Goal: Information Seeking & Learning: Learn about a topic

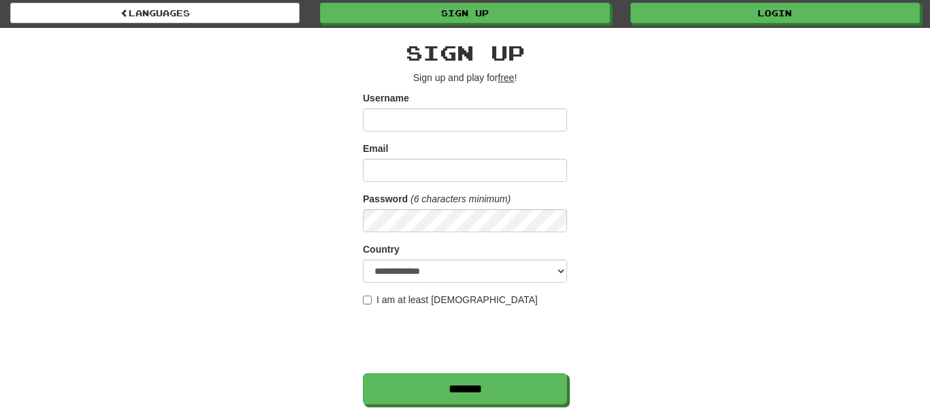
scroll to position [21, 0]
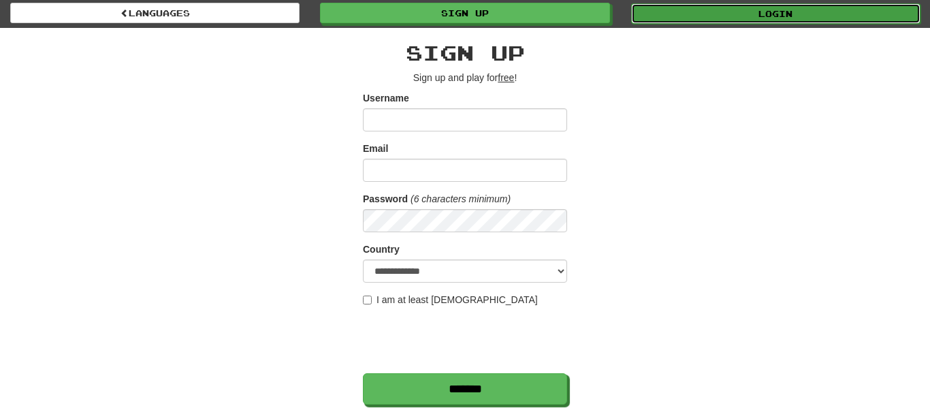
click at [695, 7] on link "Login" at bounding box center [775, 13] width 289 height 20
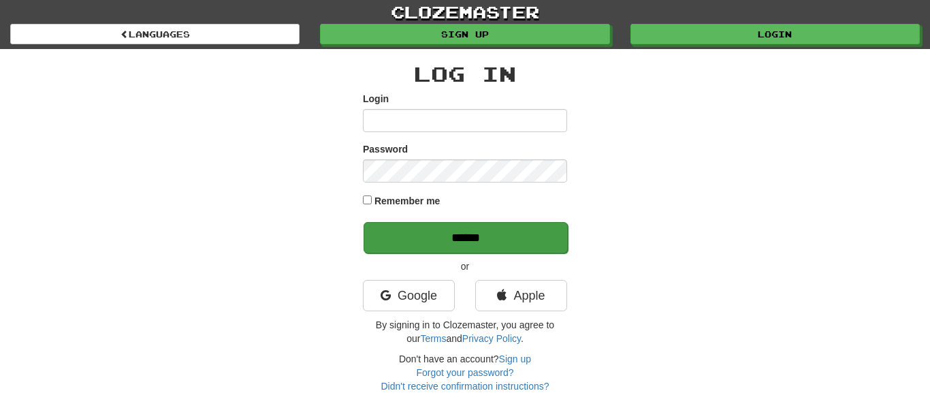
type input "**********"
click at [501, 238] on input "******" at bounding box center [465, 237] width 204 height 31
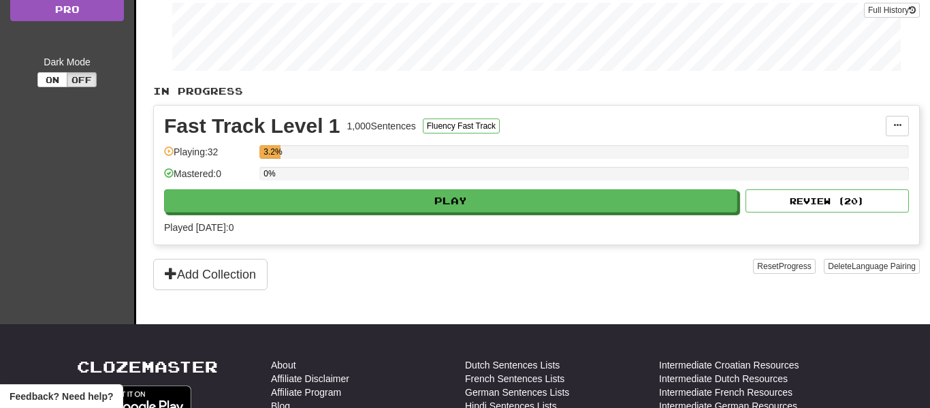
scroll to position [214, 0]
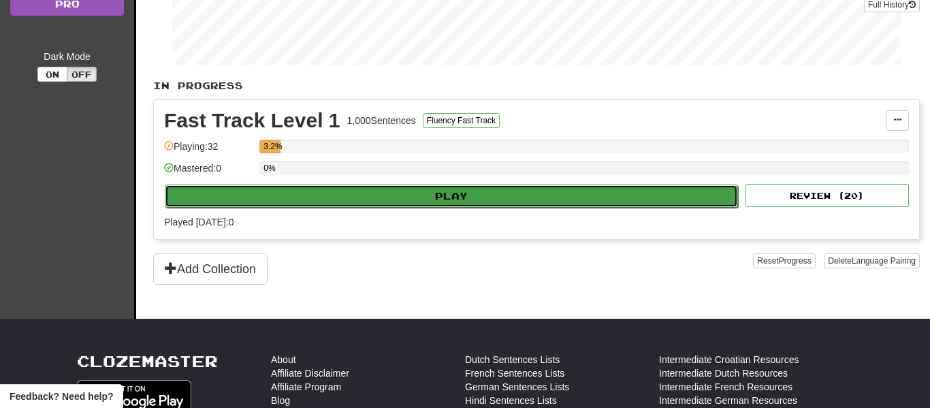
click at [460, 201] on button "Play" at bounding box center [451, 195] width 573 height 23
select select "**"
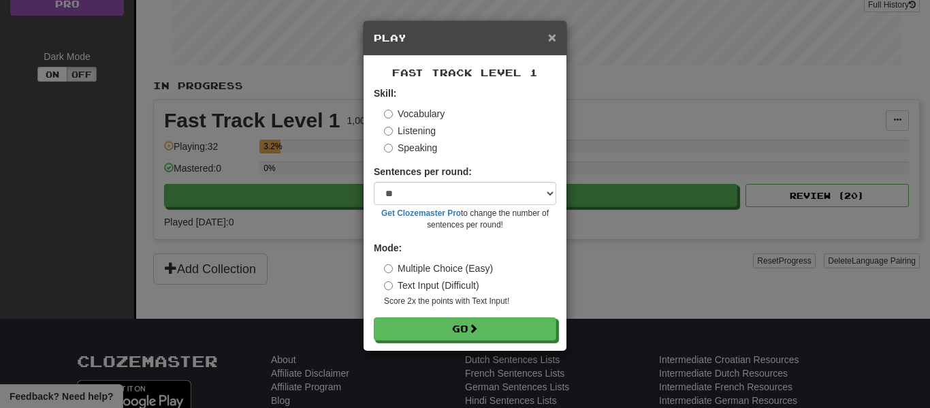
click at [551, 35] on span "×" at bounding box center [552, 37] width 8 height 16
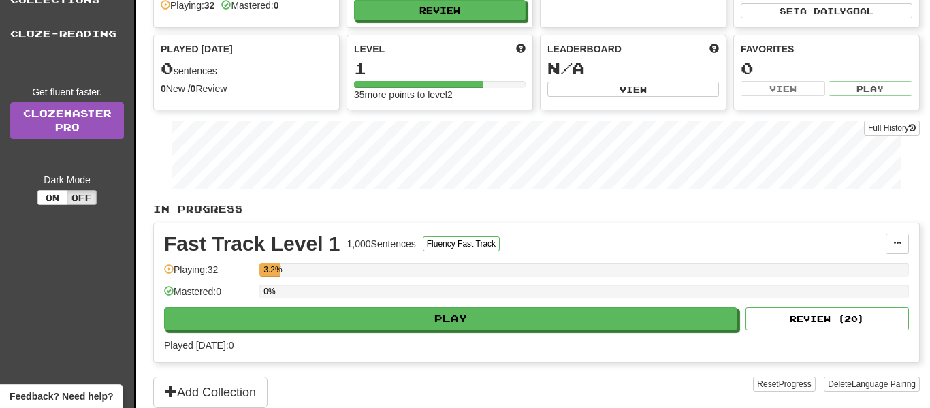
scroll to position [95, 0]
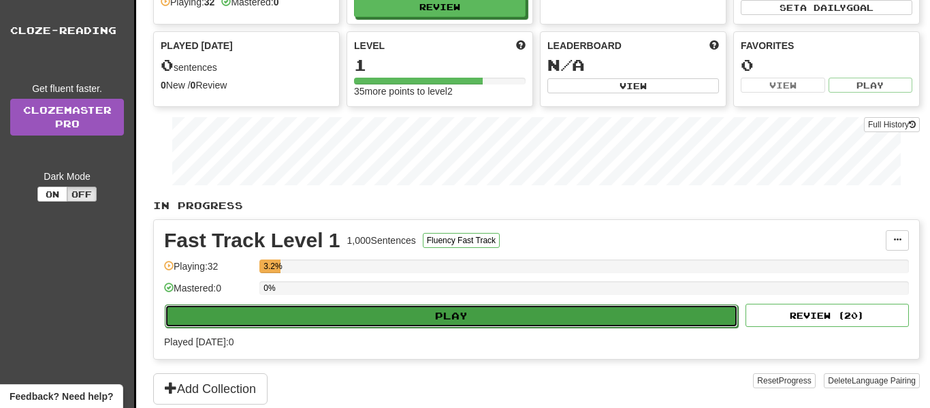
click at [484, 316] on button "Play" at bounding box center [451, 315] width 573 height 23
select select "**"
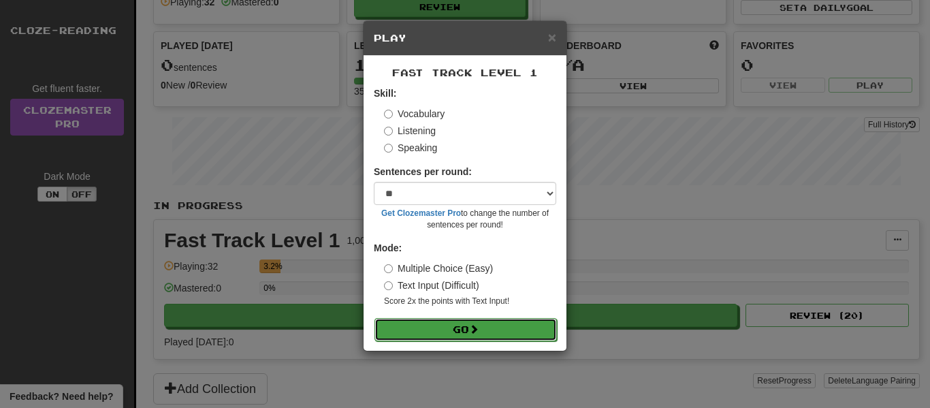
click at [473, 327] on span at bounding box center [474, 329] width 10 height 10
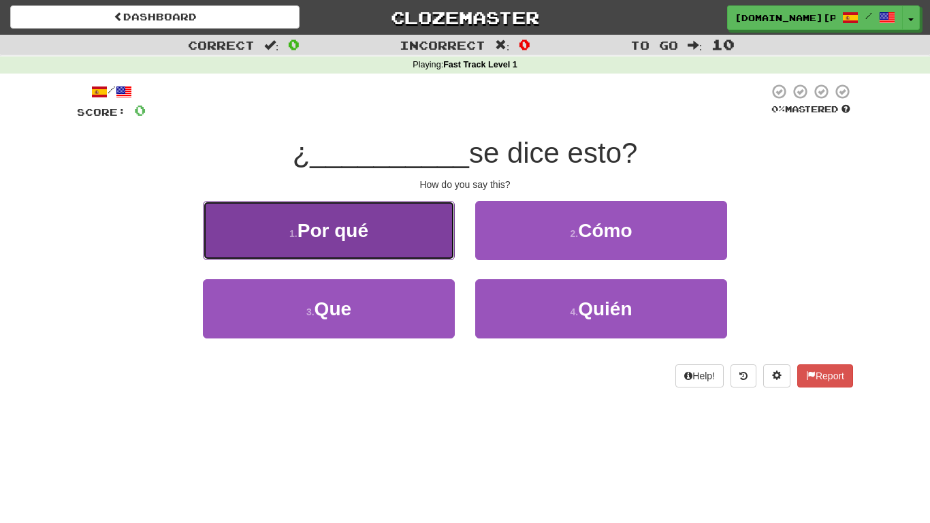
click at [415, 223] on button "1 . Por qué" at bounding box center [329, 230] width 252 height 59
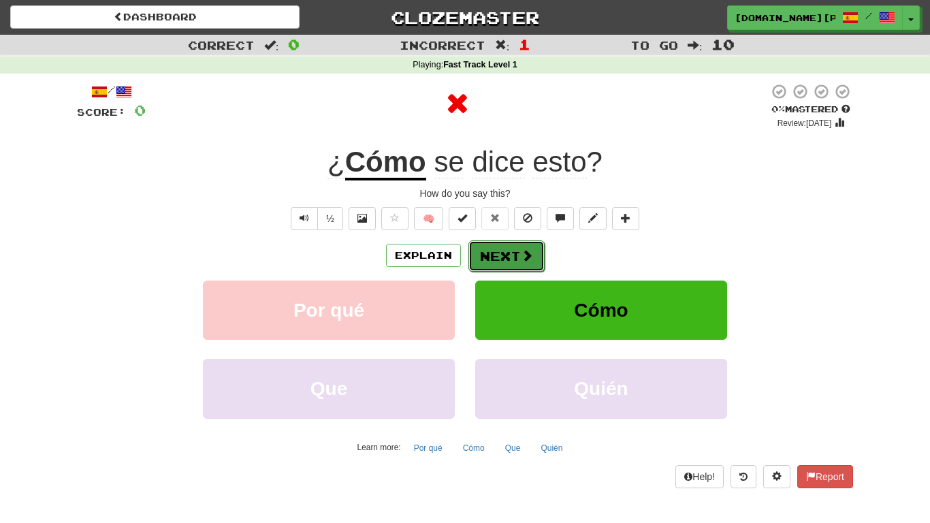
click at [489, 262] on button "Next" at bounding box center [506, 255] width 76 height 31
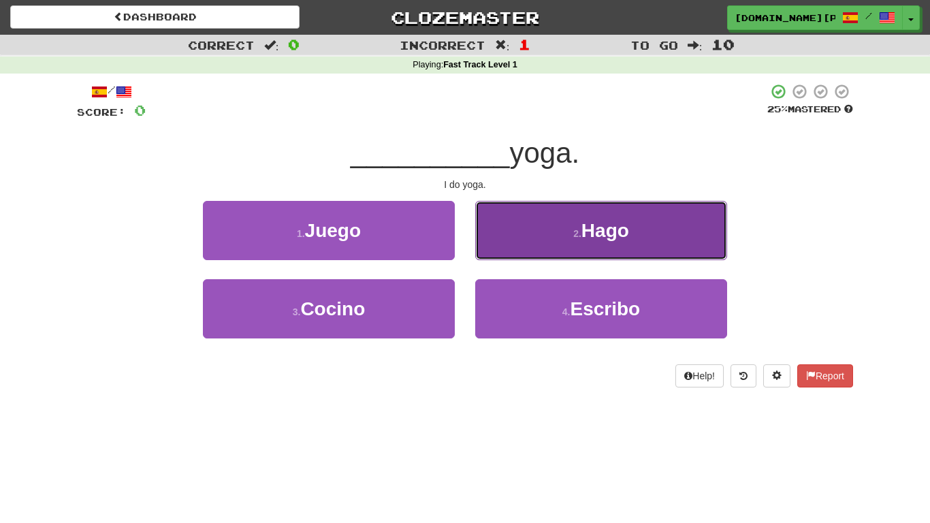
click at [514, 214] on button "2 . Hago" at bounding box center [601, 230] width 252 height 59
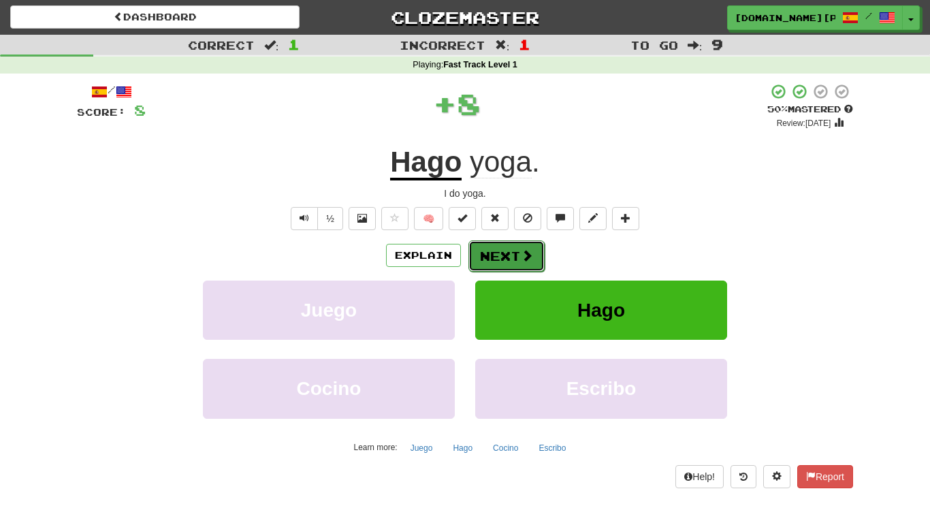
click at [489, 250] on button "Next" at bounding box center [506, 255] width 76 height 31
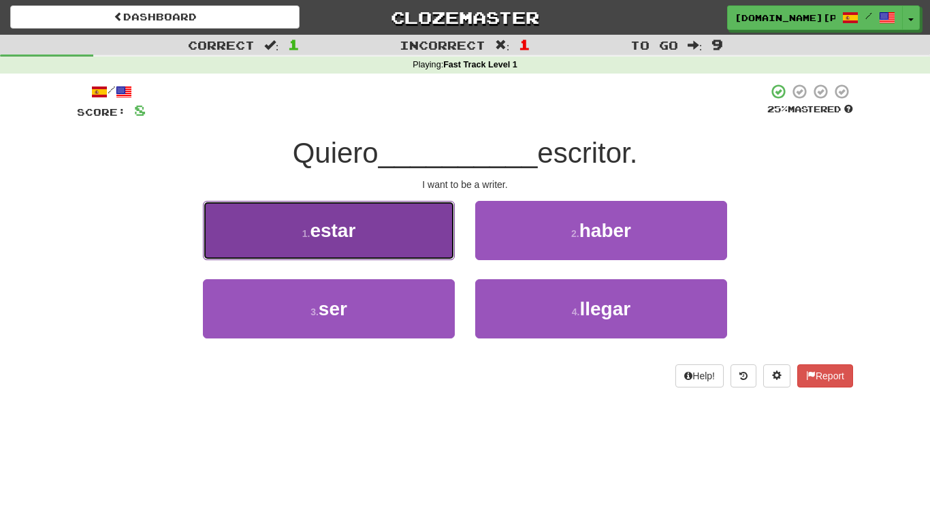
click at [399, 242] on button "1 . estar" at bounding box center [329, 230] width 252 height 59
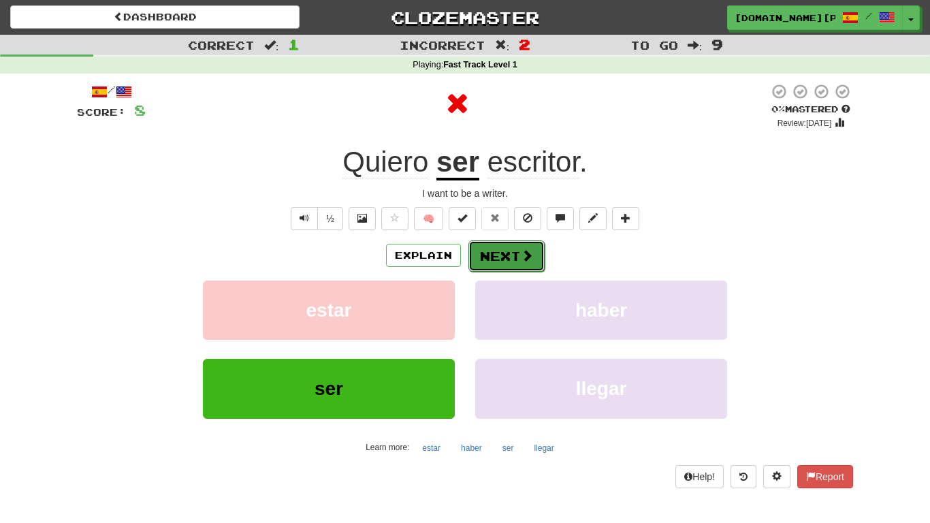
click at [496, 263] on button "Next" at bounding box center [506, 255] width 76 height 31
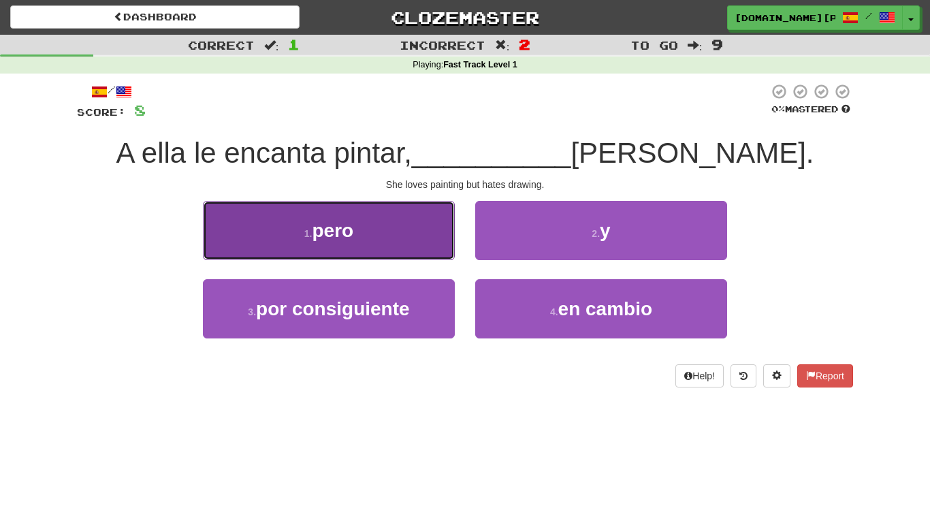
click at [415, 247] on button "1 . pero" at bounding box center [329, 230] width 252 height 59
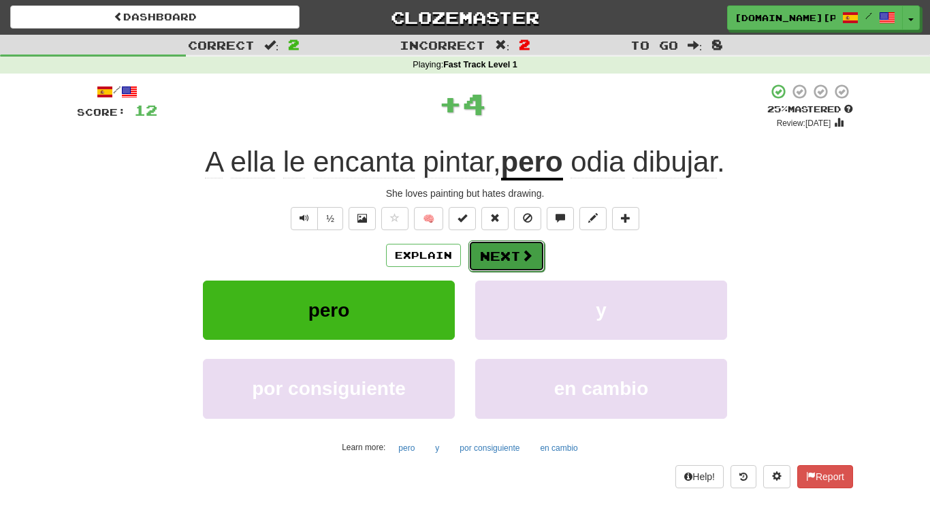
click at [509, 257] on button "Next" at bounding box center [506, 255] width 76 height 31
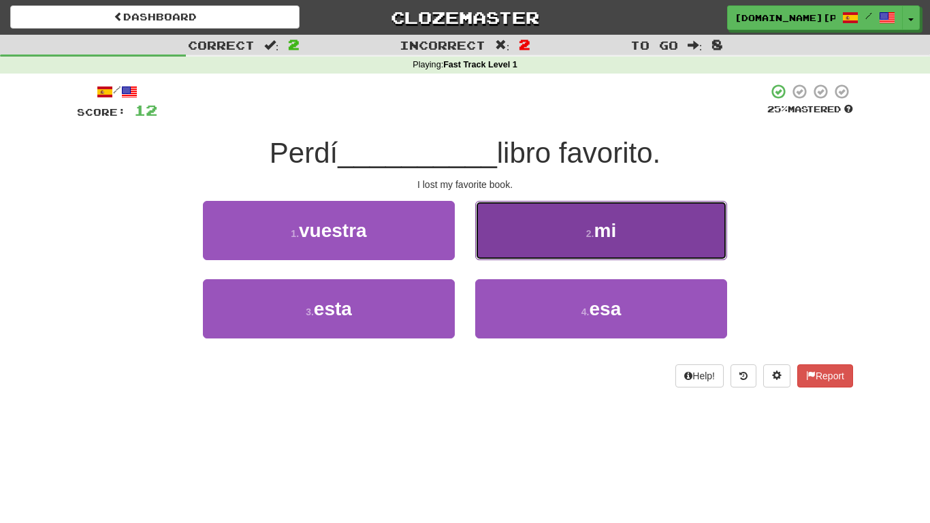
click at [512, 239] on button "2 . mi" at bounding box center [601, 230] width 252 height 59
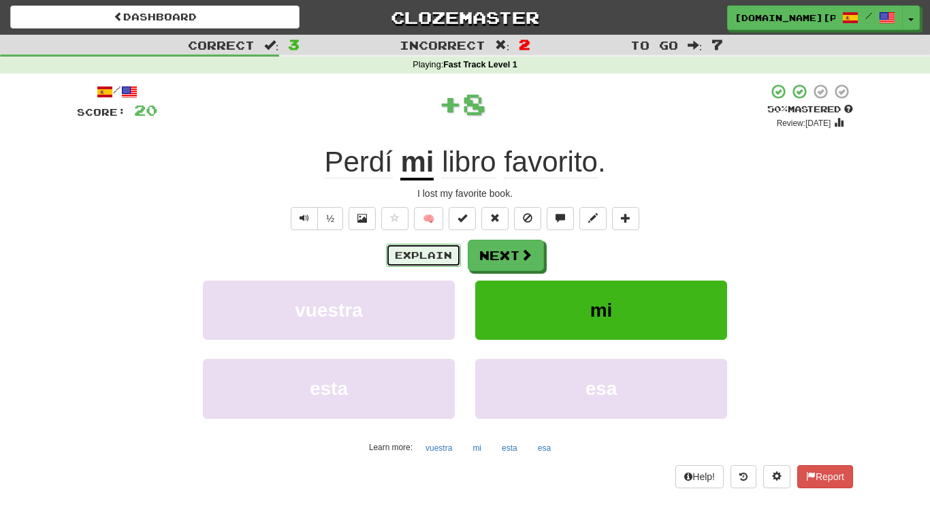
click at [423, 254] on button "Explain" at bounding box center [423, 255] width 75 height 23
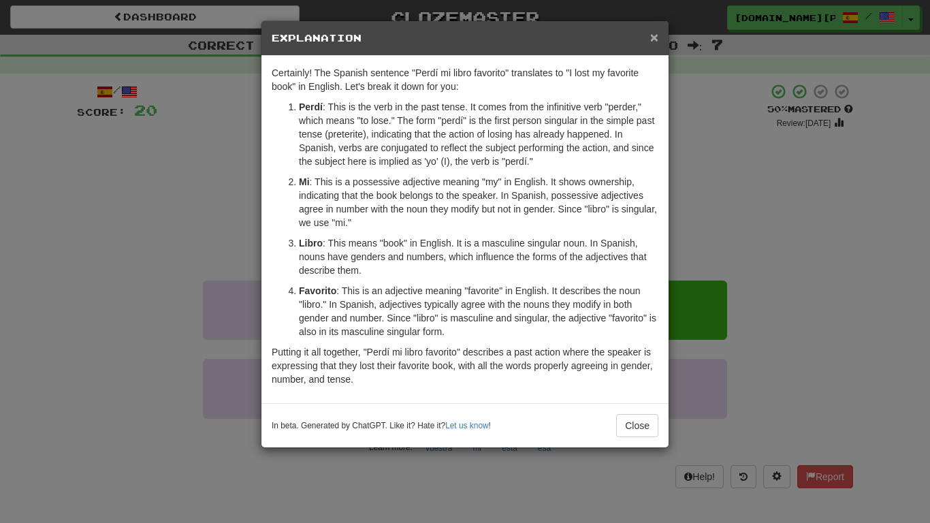
click at [654, 41] on span "×" at bounding box center [654, 37] width 8 height 16
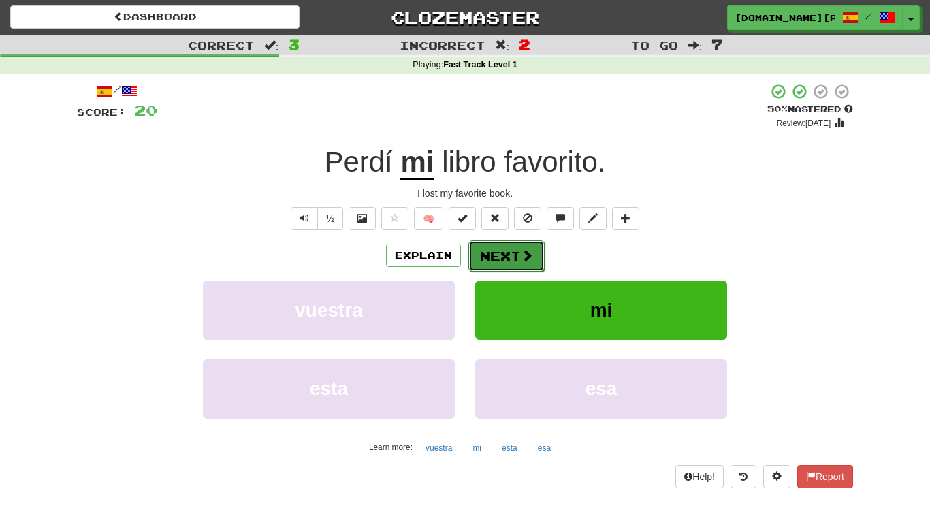
click at [522, 249] on span at bounding box center [527, 255] width 12 height 12
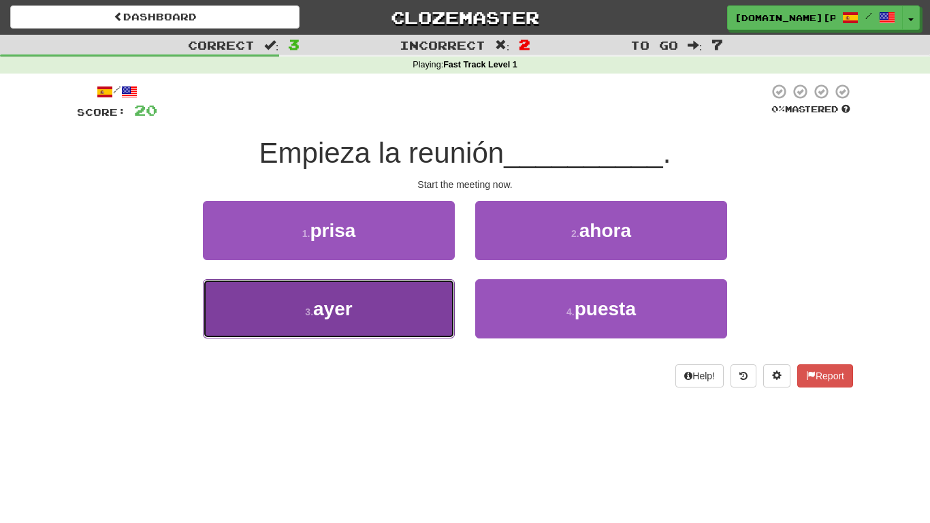
click at [392, 303] on button "3 . ayer" at bounding box center [329, 308] width 252 height 59
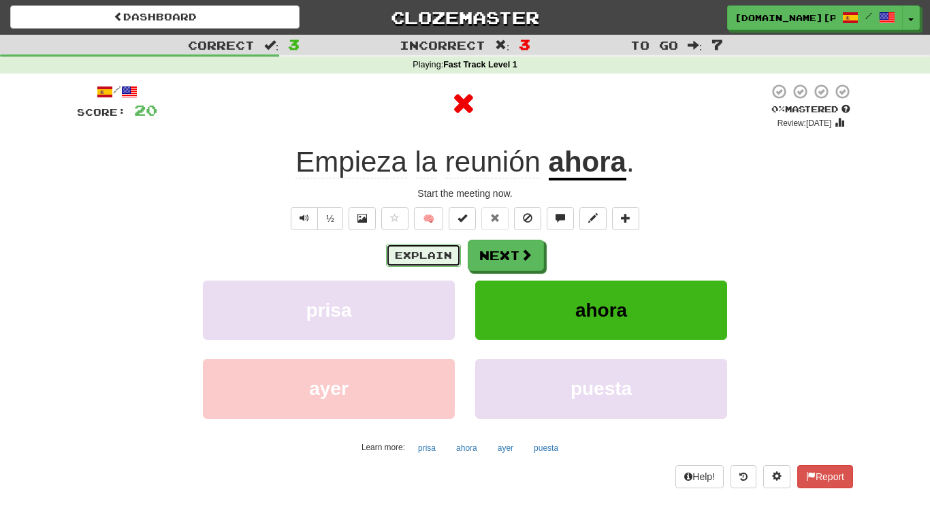
click at [438, 254] on button "Explain" at bounding box center [423, 255] width 75 height 23
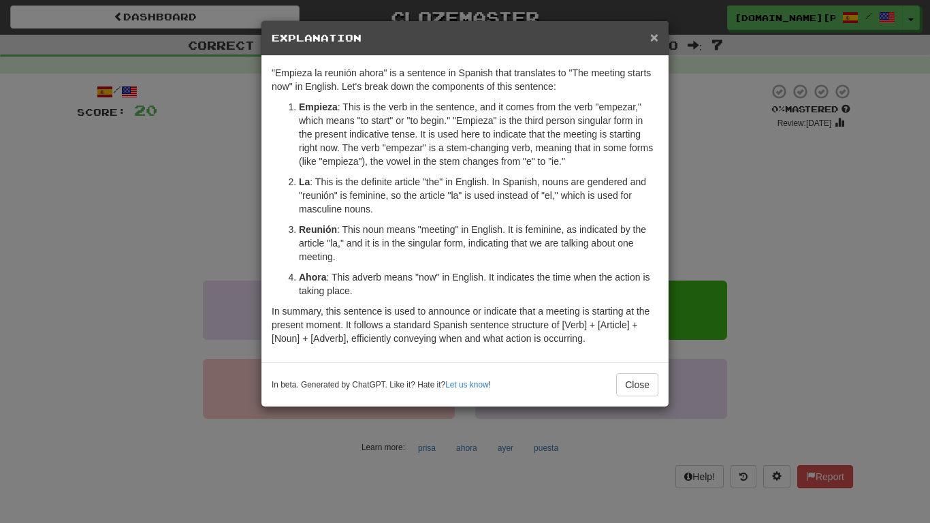
click at [653, 35] on span "×" at bounding box center [654, 37] width 8 height 16
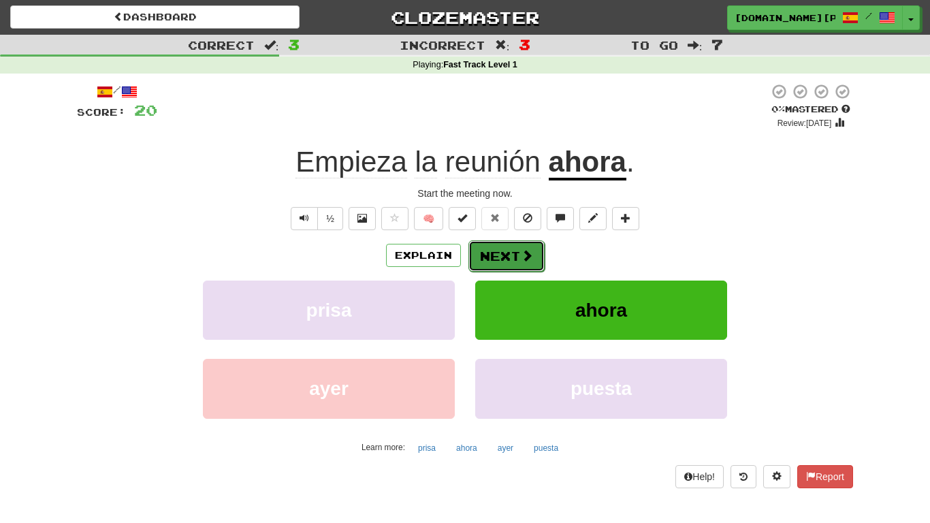
click at [495, 257] on button "Next" at bounding box center [506, 255] width 76 height 31
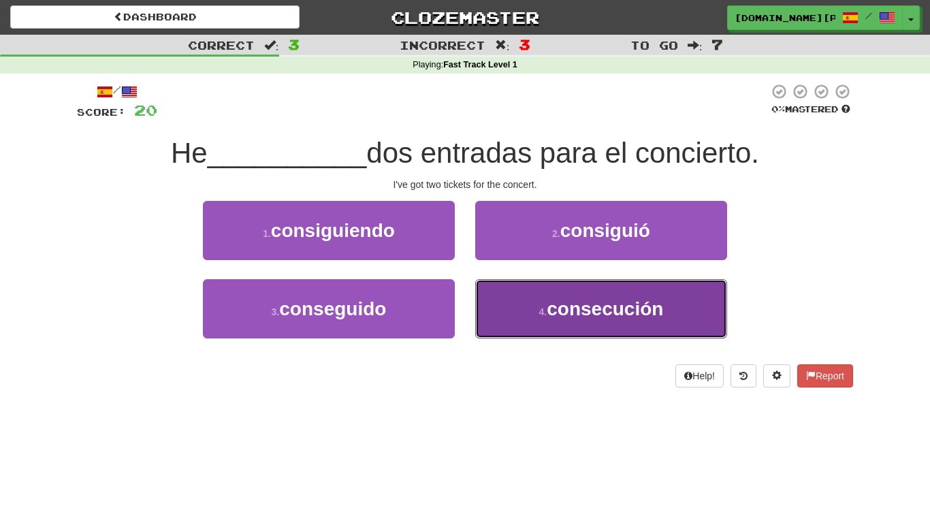
click at [492, 307] on button "4 . consecución" at bounding box center [601, 308] width 252 height 59
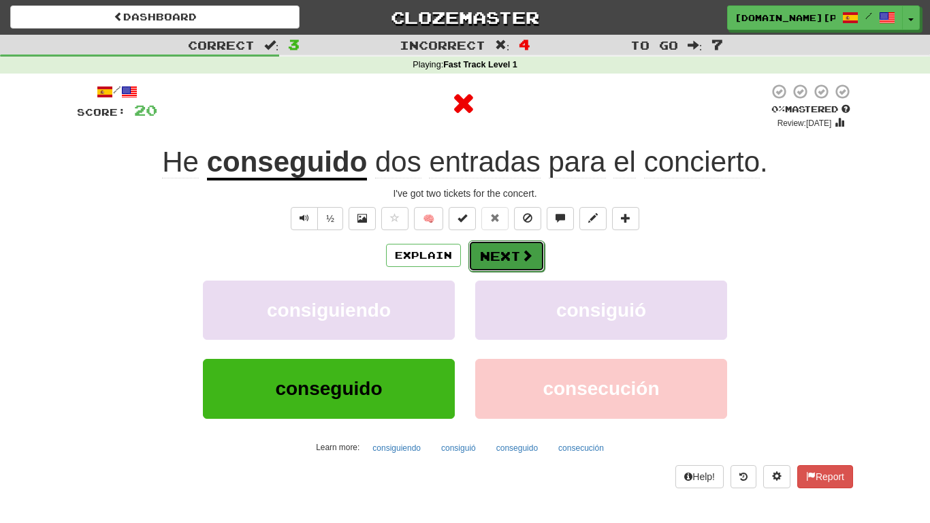
click at [500, 267] on button "Next" at bounding box center [506, 255] width 76 height 31
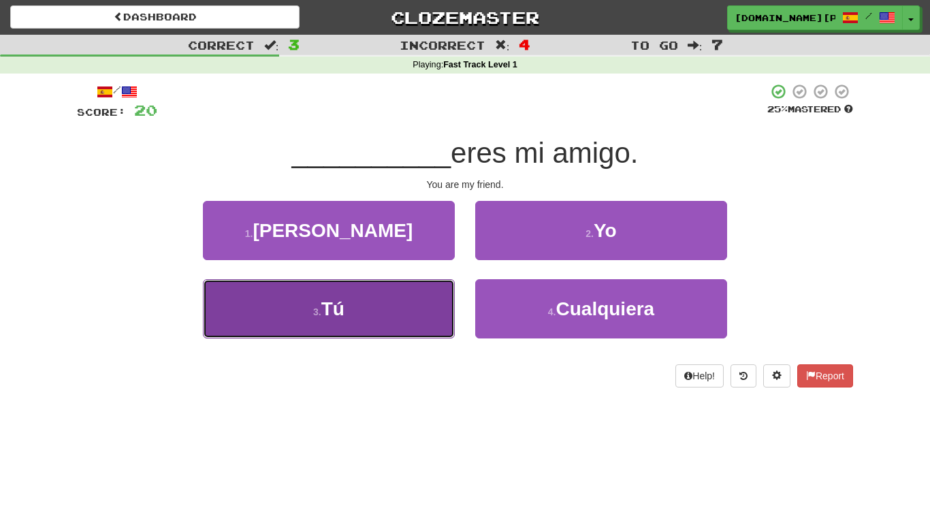
click at [387, 333] on button "3 . Tú" at bounding box center [329, 308] width 252 height 59
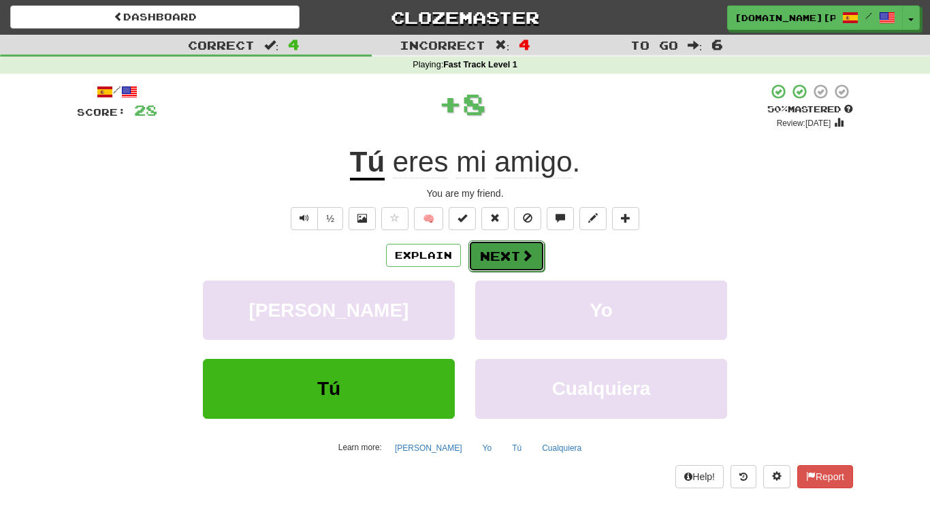
click at [510, 251] on button "Next" at bounding box center [506, 255] width 76 height 31
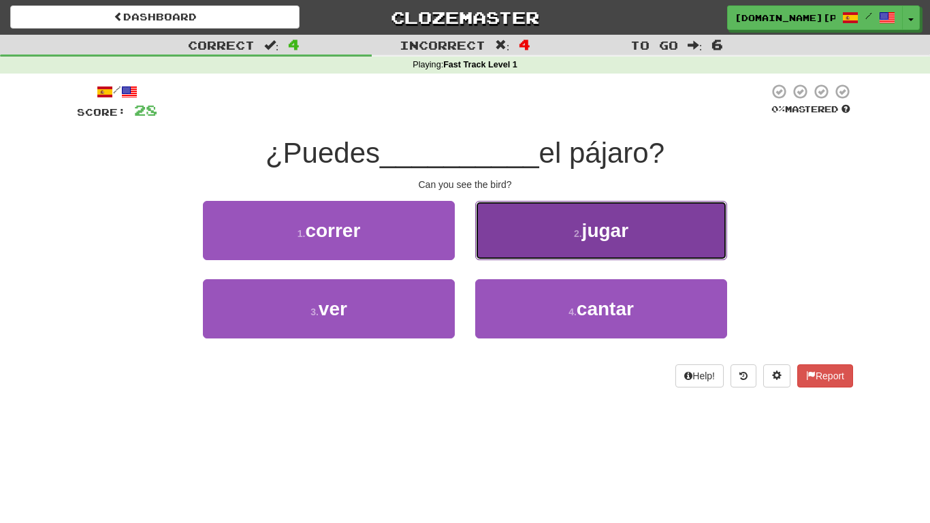
click at [487, 254] on button "2 . jugar" at bounding box center [601, 230] width 252 height 59
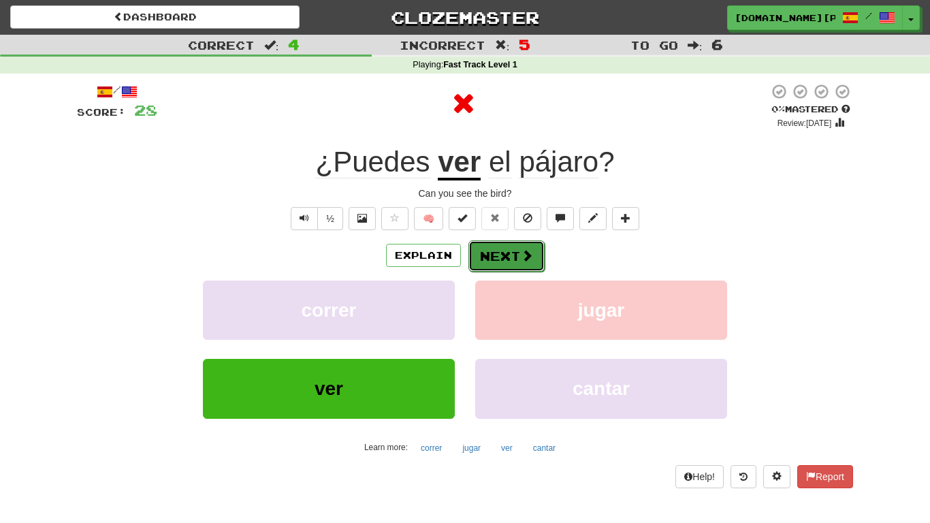
click at [492, 263] on button "Next" at bounding box center [506, 255] width 76 height 31
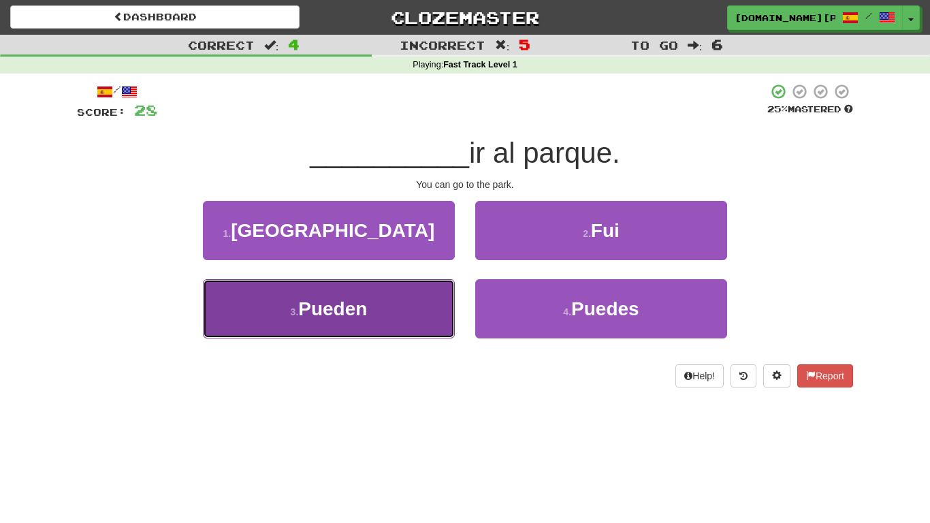
click at [423, 309] on button "3 . Pueden" at bounding box center [329, 308] width 252 height 59
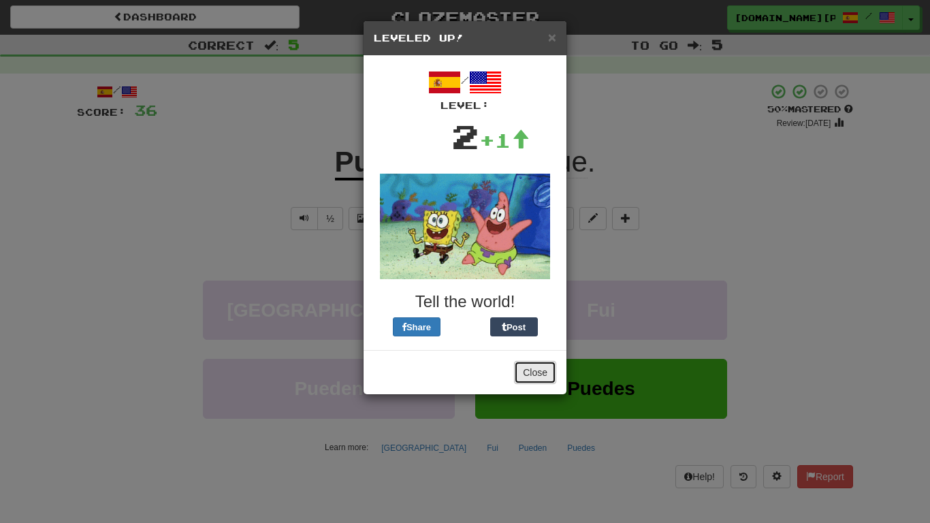
click at [533, 361] on button "Close" at bounding box center [535, 372] width 42 height 23
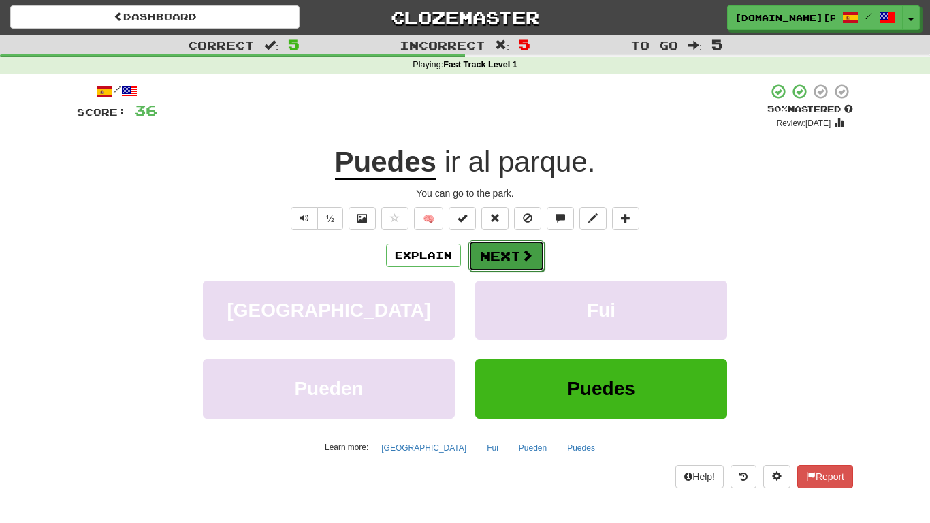
click at [509, 270] on button "Next" at bounding box center [506, 255] width 76 height 31
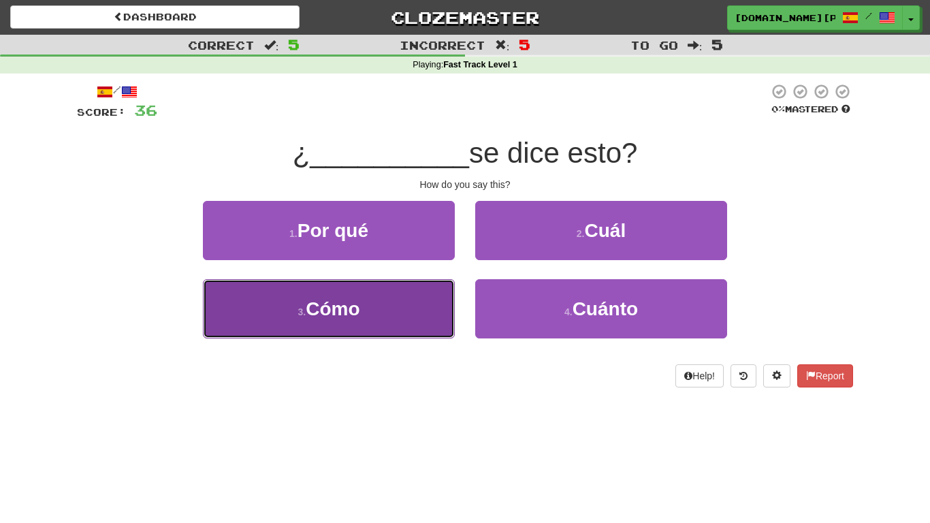
click at [380, 310] on button "3 . Cómo" at bounding box center [329, 308] width 252 height 59
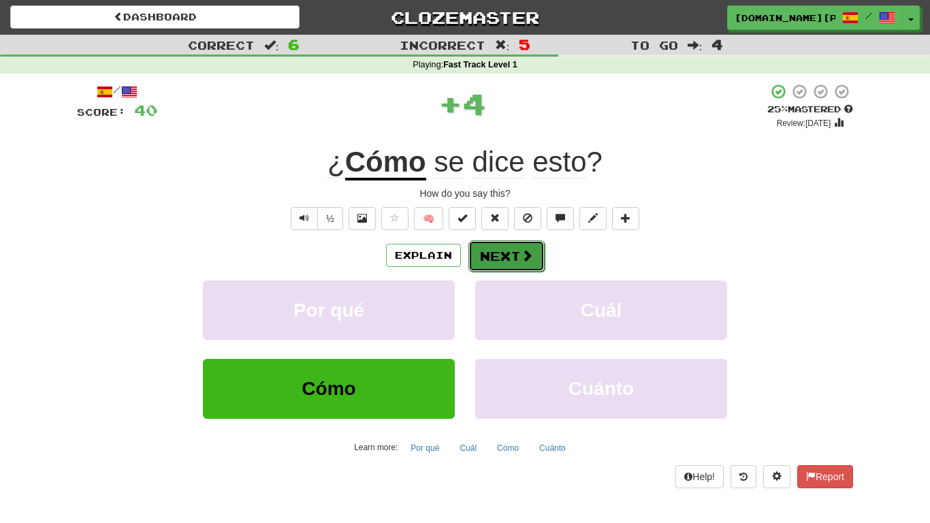
click at [512, 248] on button "Next" at bounding box center [506, 255] width 76 height 31
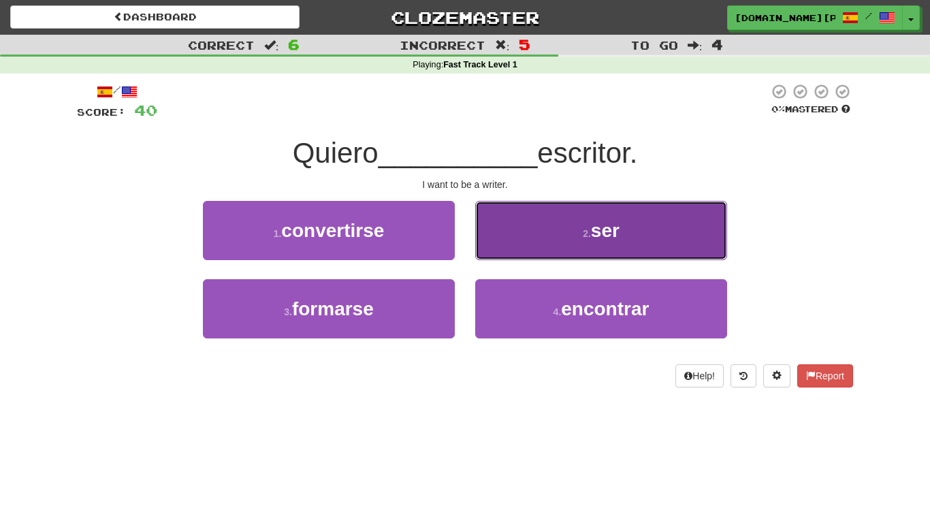
click at [509, 225] on button "2 . ser" at bounding box center [601, 230] width 252 height 59
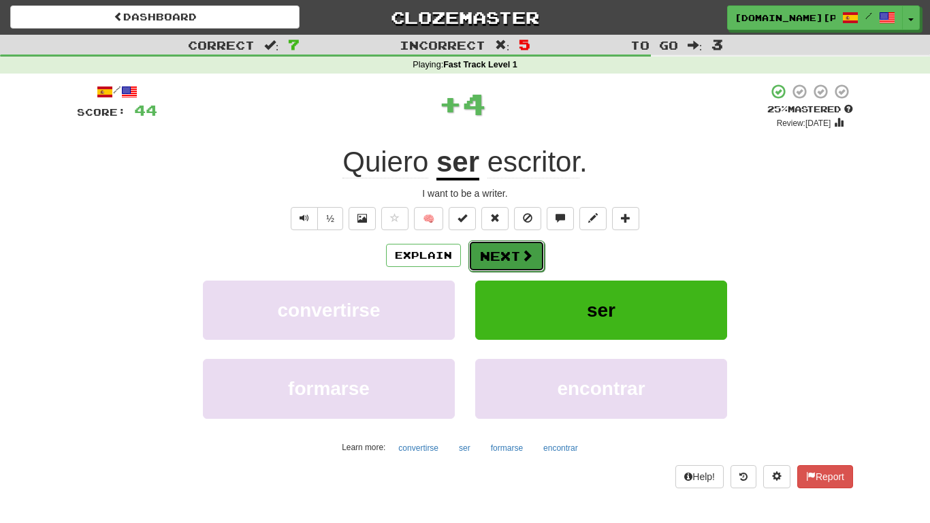
click at [493, 268] on button "Next" at bounding box center [506, 255] width 76 height 31
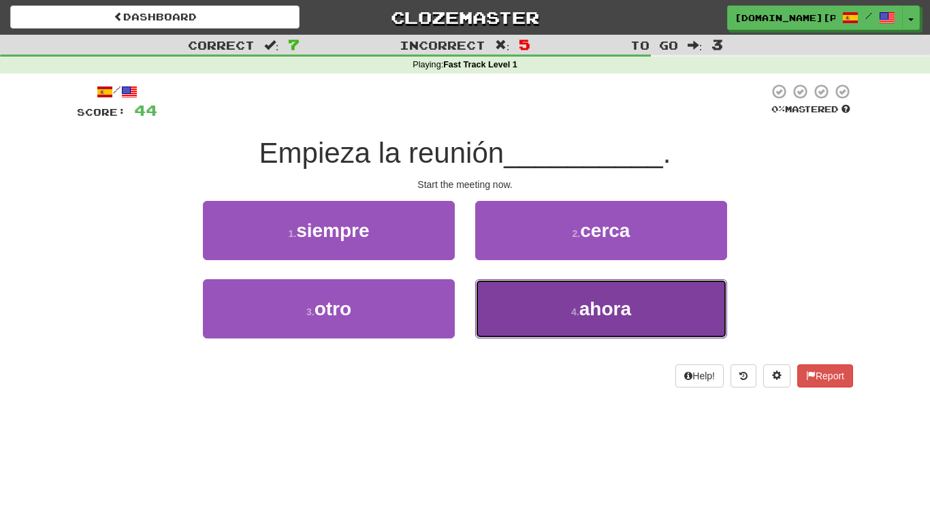
click at [491, 296] on button "4 . ahora" at bounding box center [601, 308] width 252 height 59
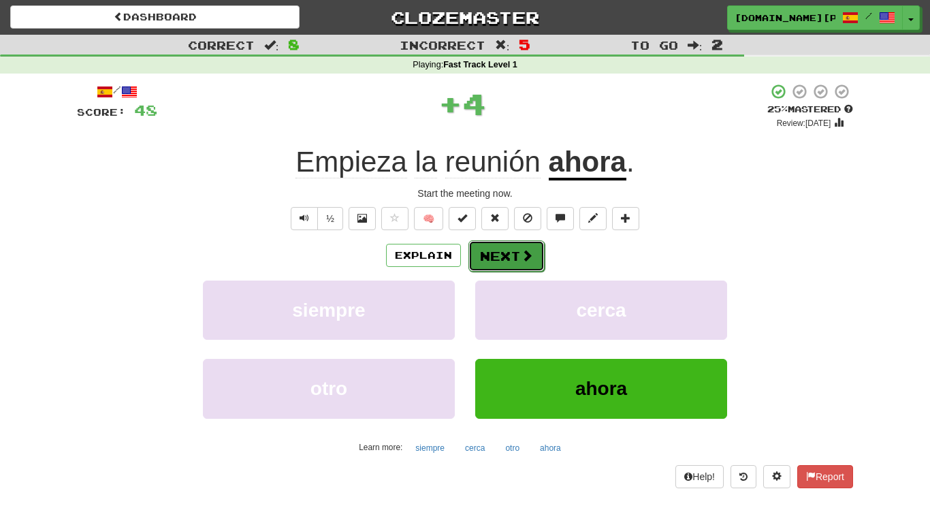
click at [496, 251] on button "Next" at bounding box center [506, 255] width 76 height 31
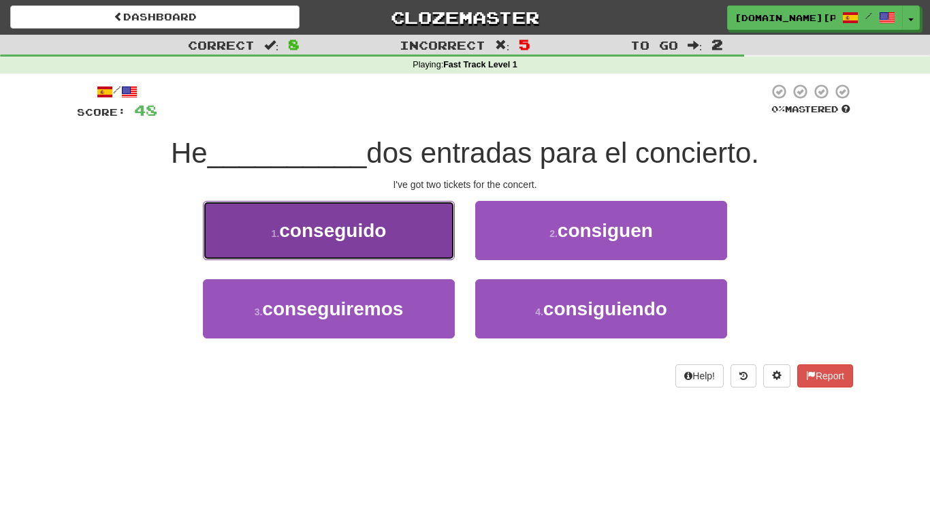
click at [410, 208] on button "1 . conseguido" at bounding box center [329, 230] width 252 height 59
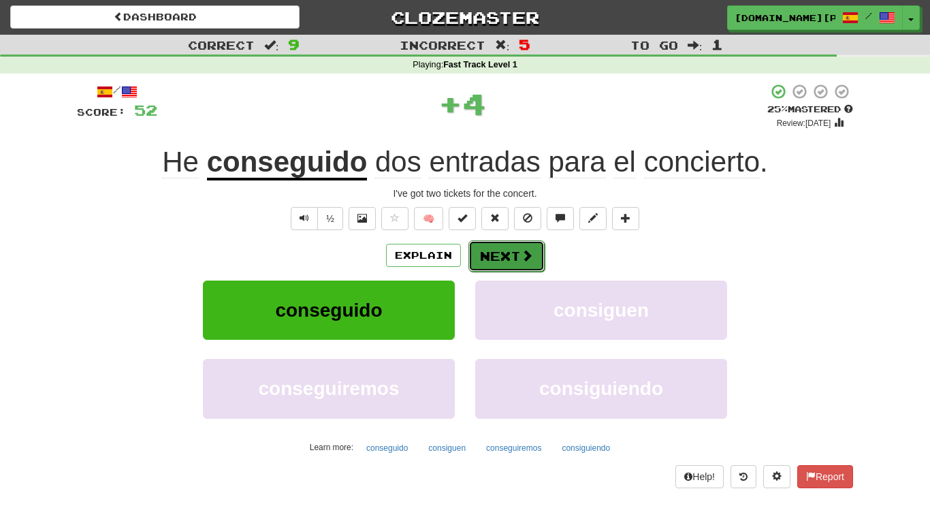
click at [469, 250] on button "Next" at bounding box center [506, 255] width 76 height 31
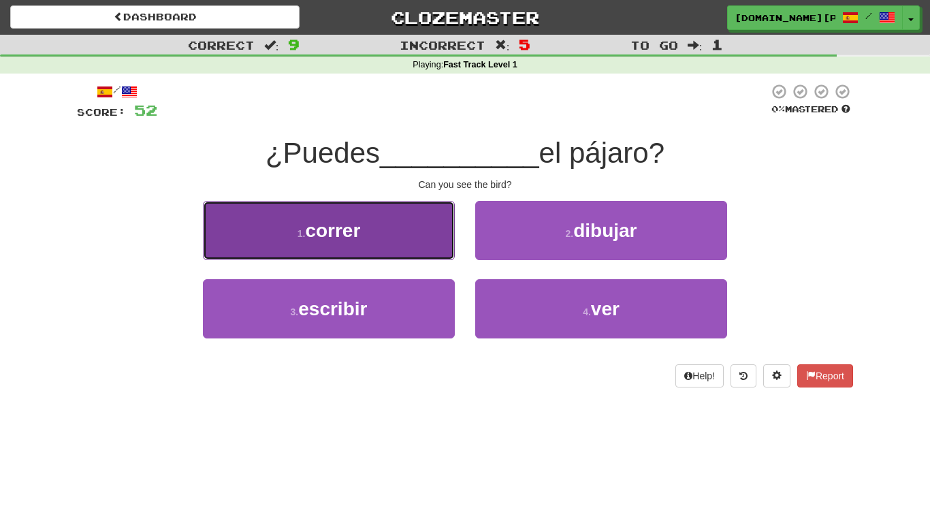
click at [410, 235] on button "1 . correr" at bounding box center [329, 230] width 252 height 59
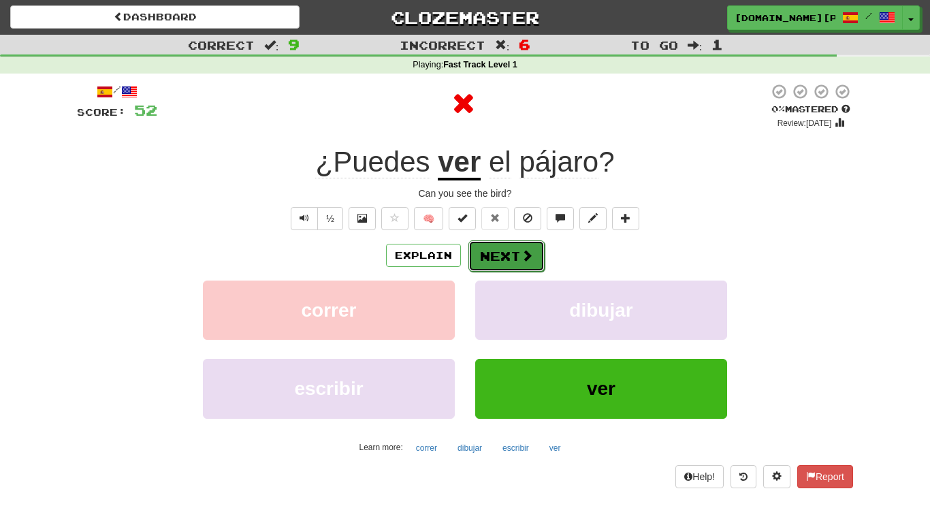
click at [485, 259] on button "Next" at bounding box center [506, 255] width 76 height 31
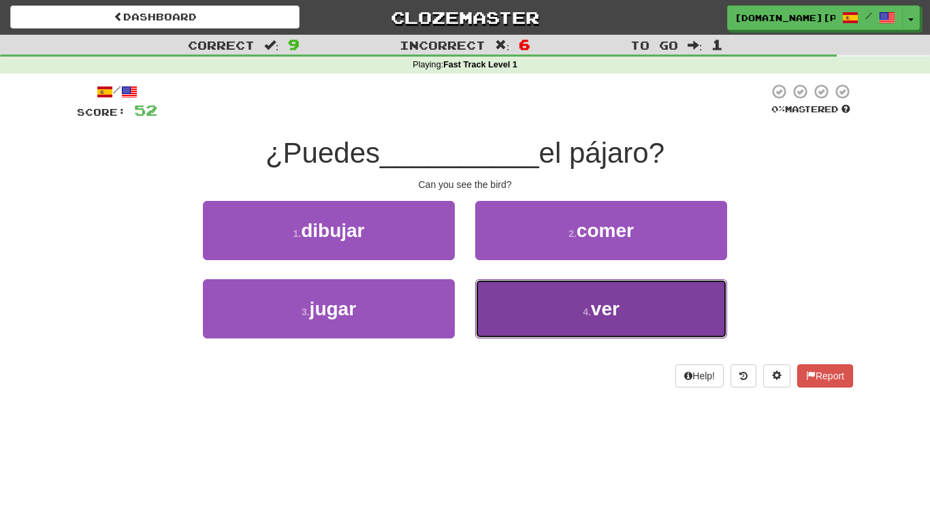
click at [493, 295] on button "4 . ver" at bounding box center [601, 308] width 252 height 59
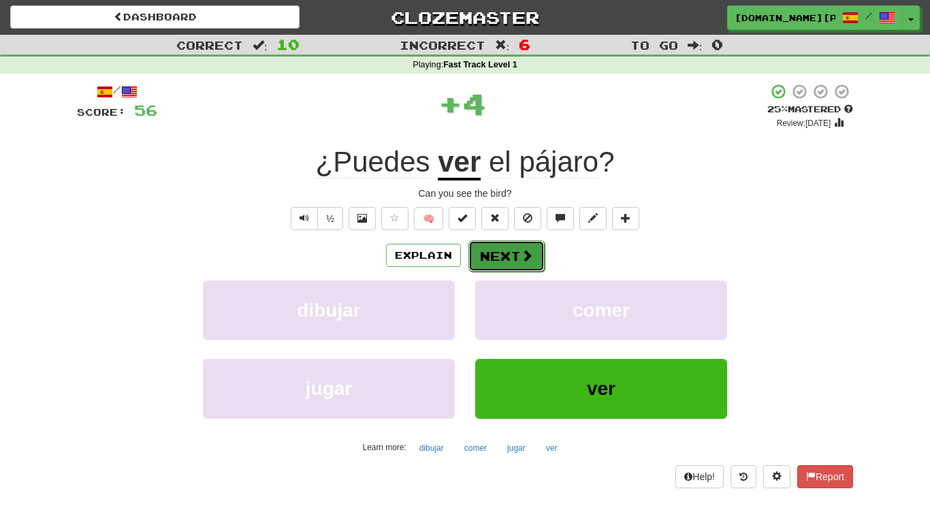
click at [482, 257] on button "Next" at bounding box center [506, 255] width 76 height 31
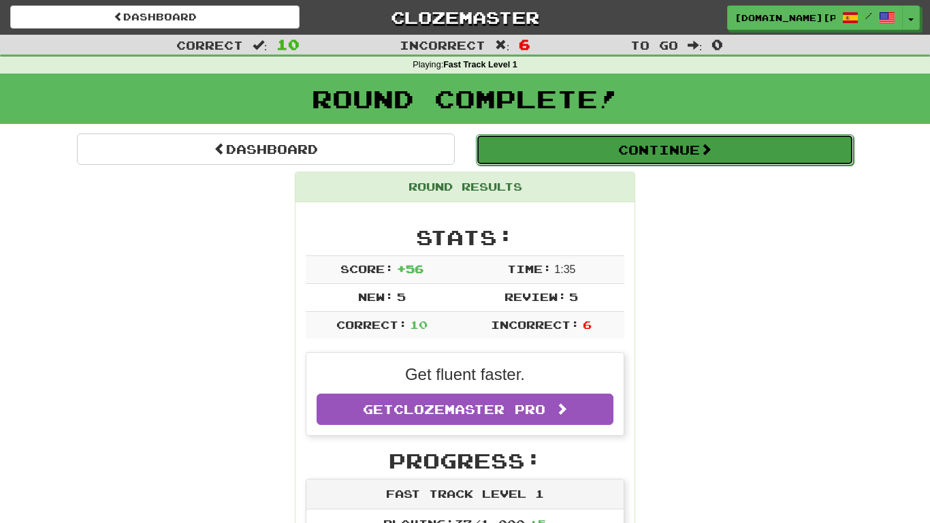
click at [570, 150] on button "Continue" at bounding box center [665, 149] width 378 height 31
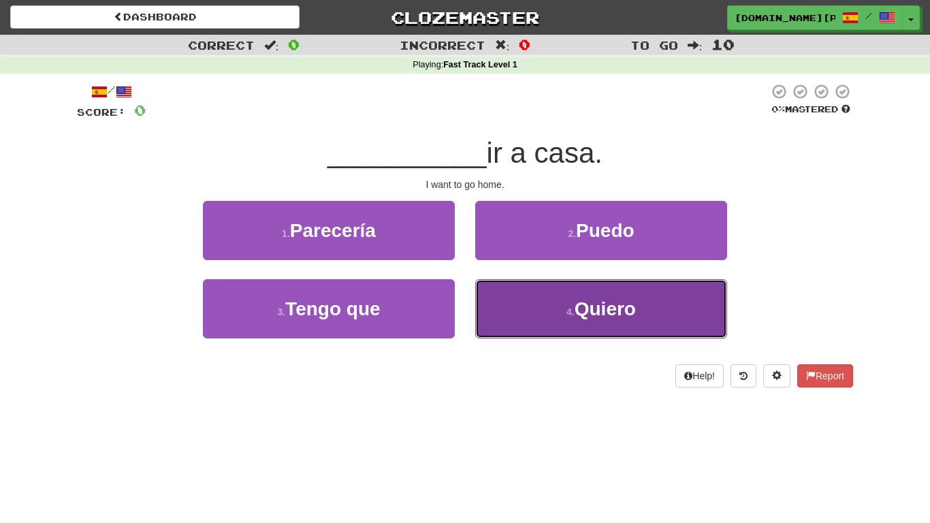
click at [475, 295] on button "4 . Quiero" at bounding box center [601, 308] width 252 height 59
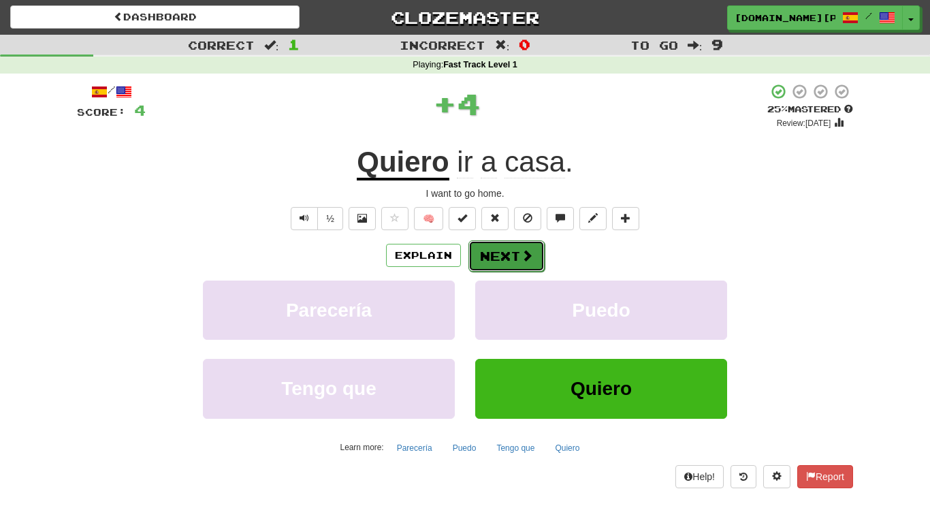
click at [506, 256] on button "Next" at bounding box center [506, 255] width 76 height 31
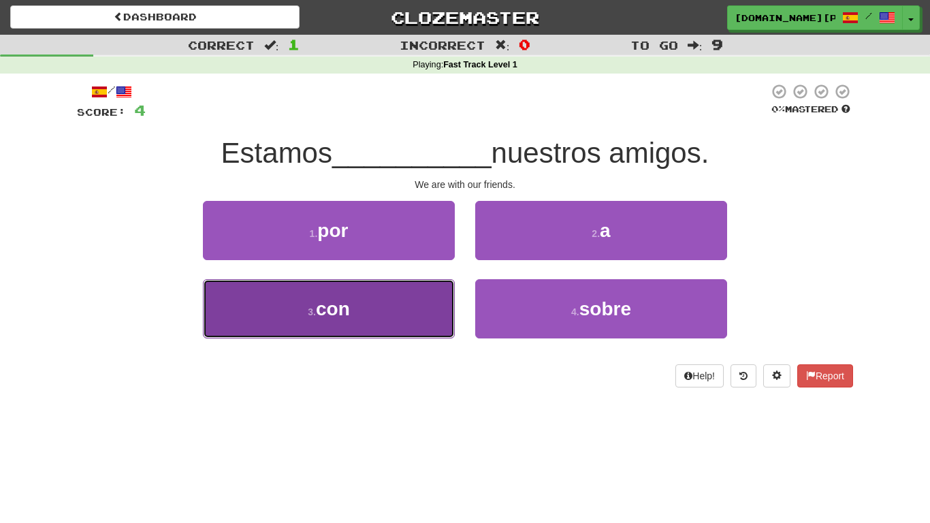
click at [449, 303] on button "3 . con" at bounding box center [329, 308] width 252 height 59
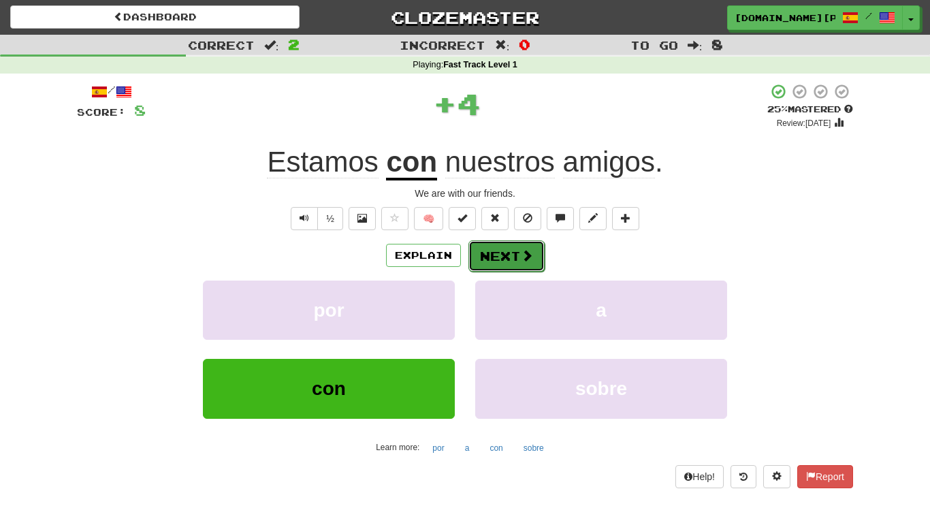
click at [484, 265] on button "Next" at bounding box center [506, 255] width 76 height 31
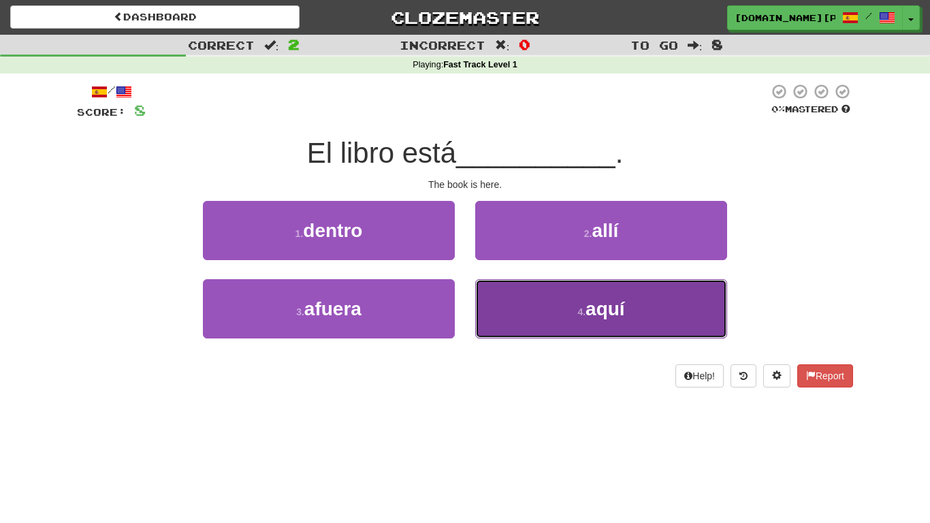
click at [506, 308] on button "4 . aquí" at bounding box center [601, 308] width 252 height 59
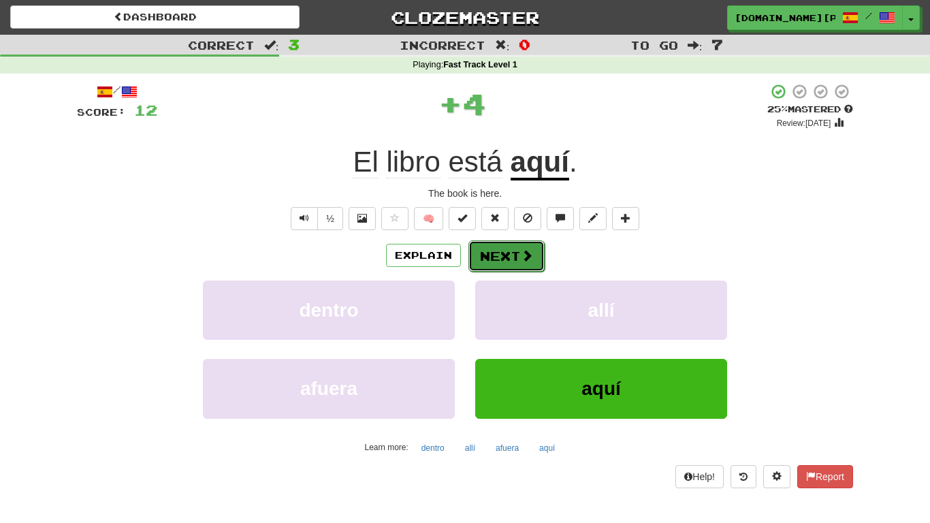
click at [496, 263] on button "Next" at bounding box center [506, 255] width 76 height 31
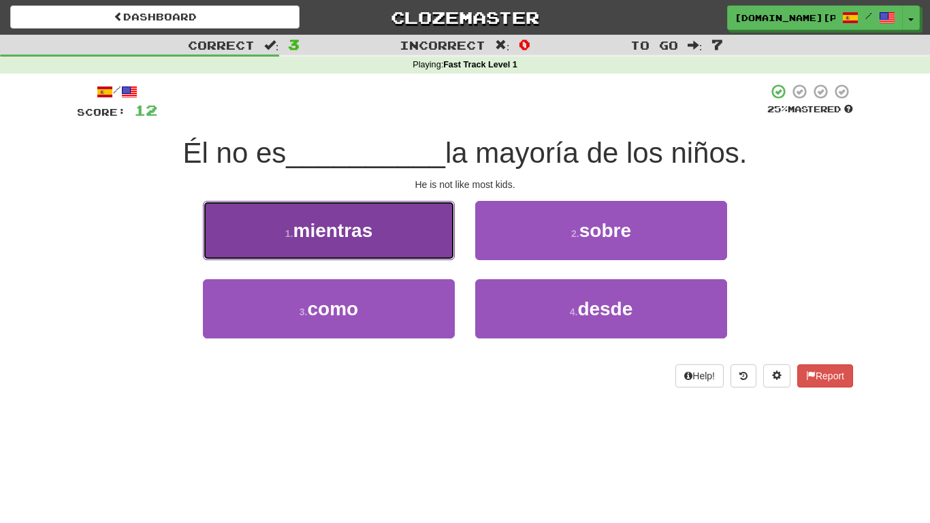
click at [423, 256] on button "1 . mientras" at bounding box center [329, 230] width 252 height 59
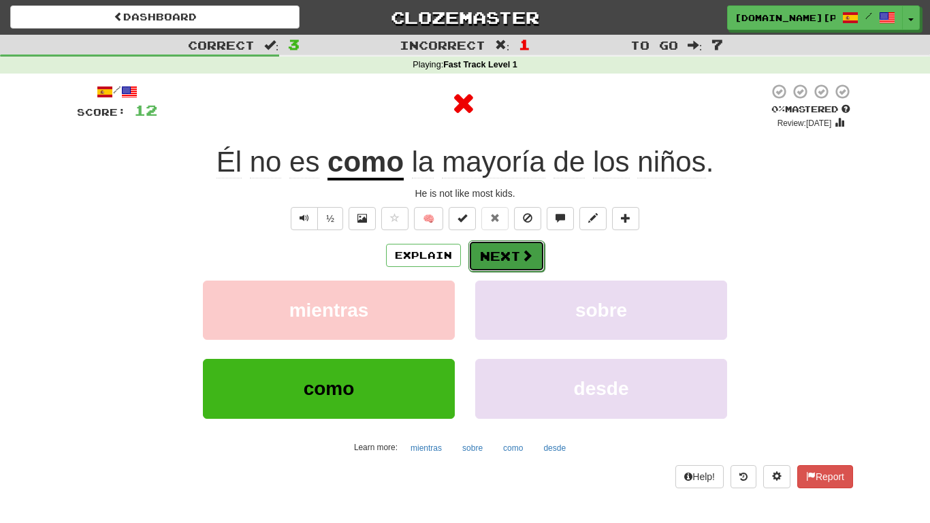
click at [496, 265] on button "Next" at bounding box center [506, 255] width 76 height 31
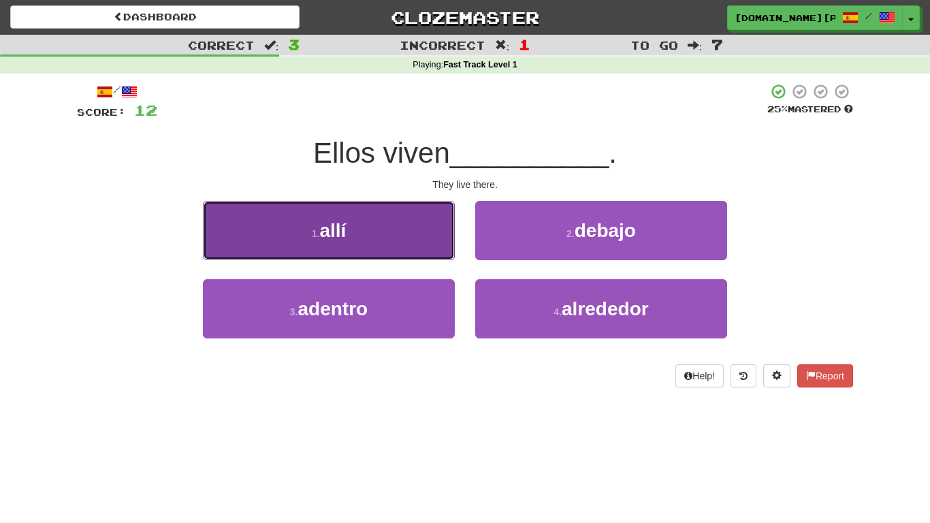
click at [415, 246] on button "1 . allí" at bounding box center [329, 230] width 252 height 59
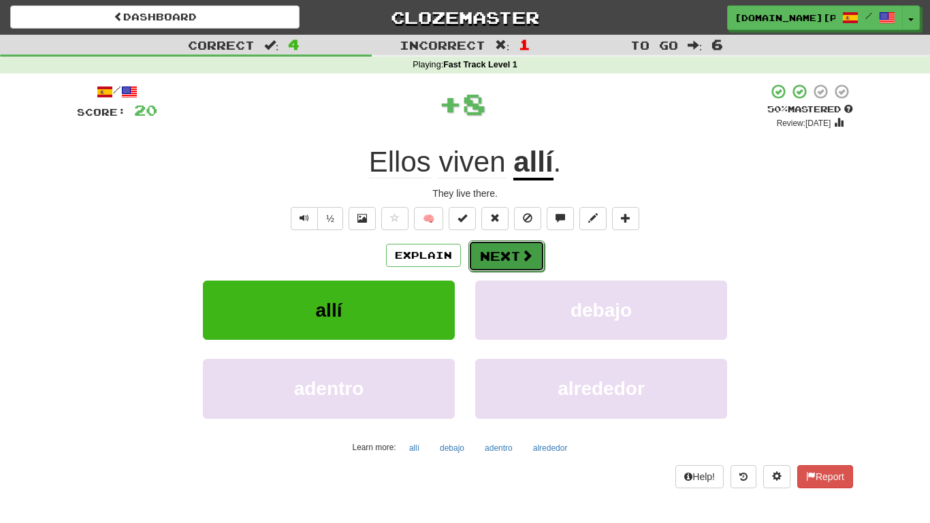
click at [480, 259] on button "Next" at bounding box center [506, 255] width 76 height 31
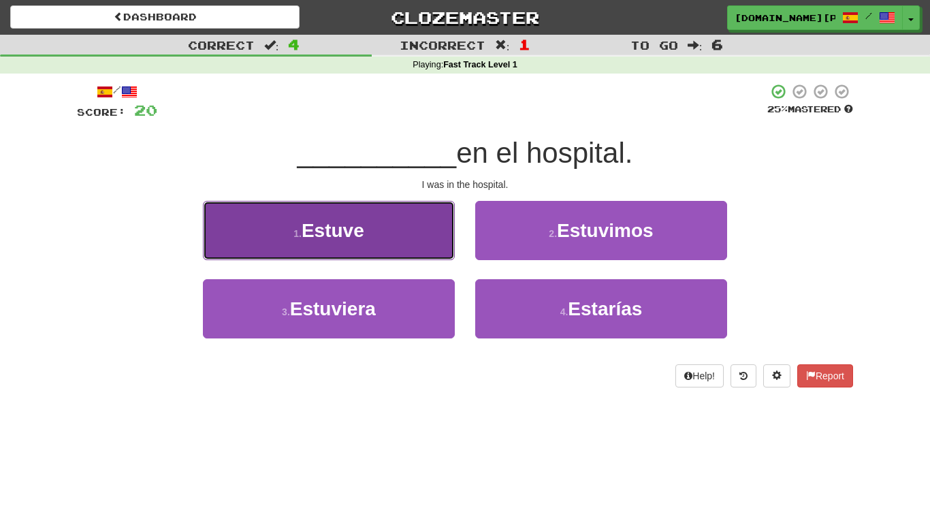
click at [426, 246] on button "1 . Estuve" at bounding box center [329, 230] width 252 height 59
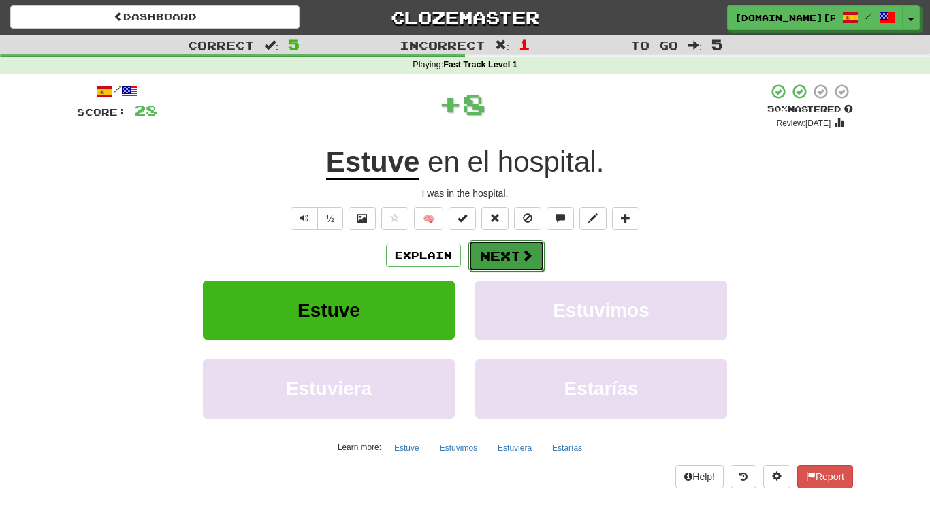
click at [475, 257] on button "Next" at bounding box center [506, 255] width 76 height 31
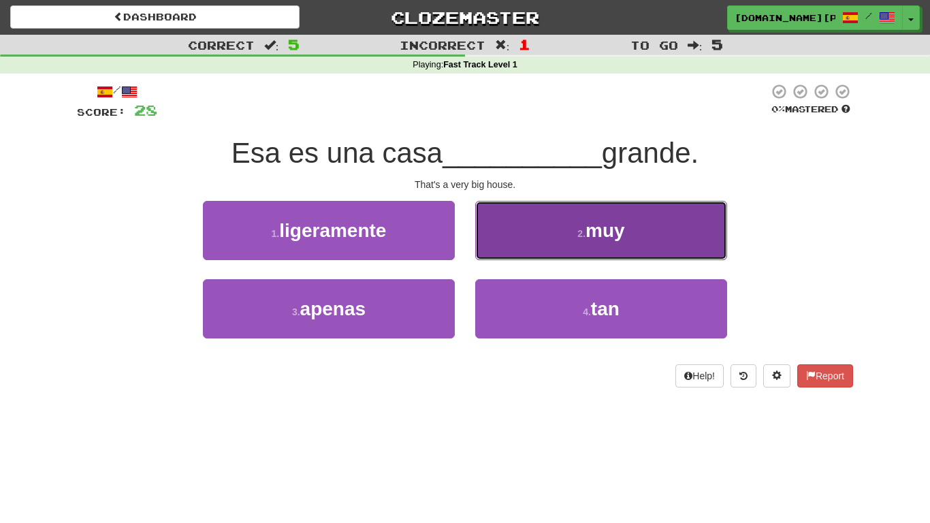
click at [535, 203] on button "2 . muy" at bounding box center [601, 230] width 252 height 59
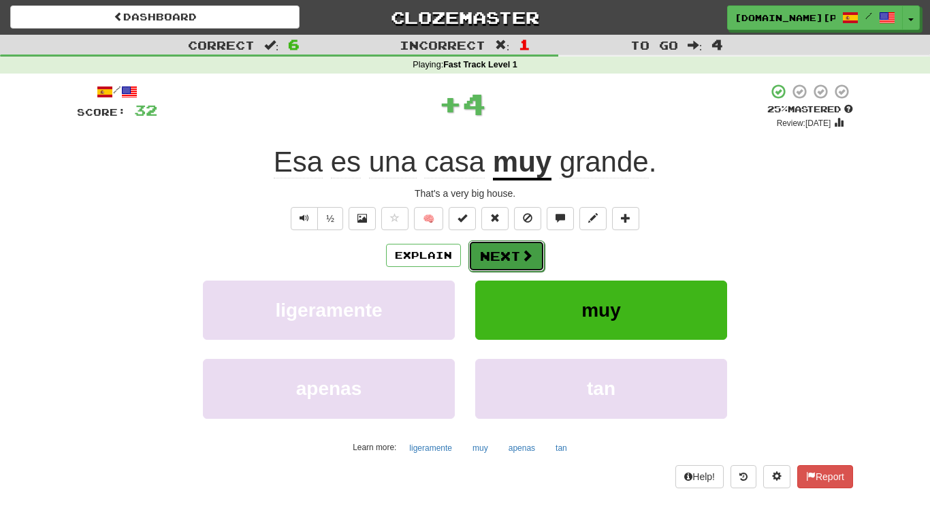
click at [505, 257] on button "Next" at bounding box center [506, 255] width 76 height 31
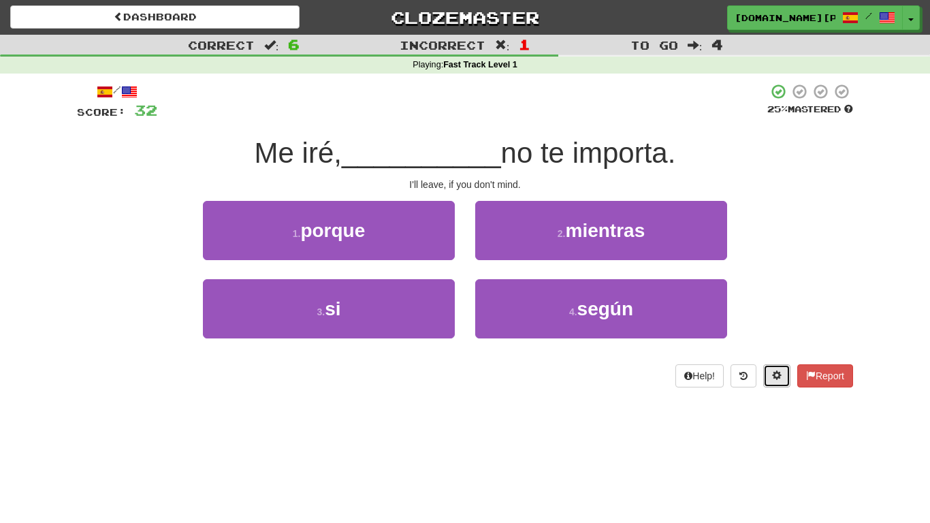
click at [772, 374] on span at bounding box center [777, 375] width 10 height 10
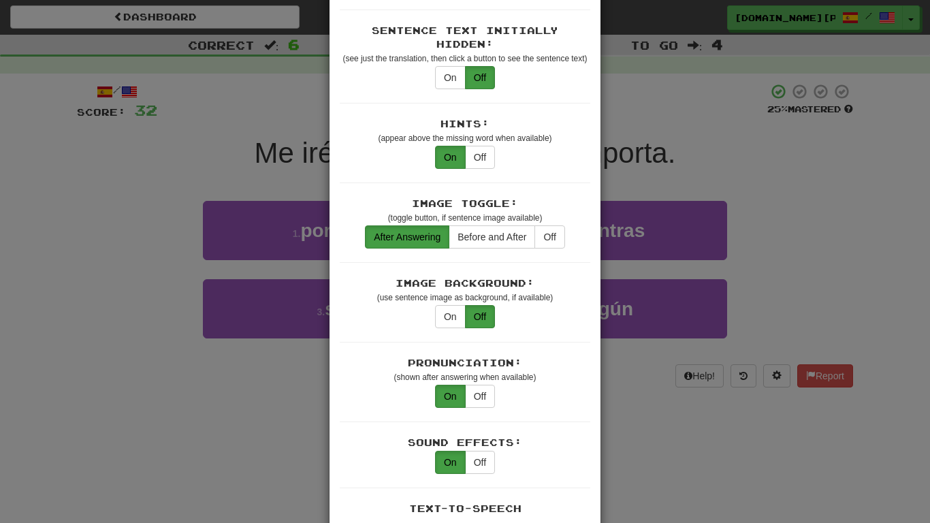
scroll to position [112, 0]
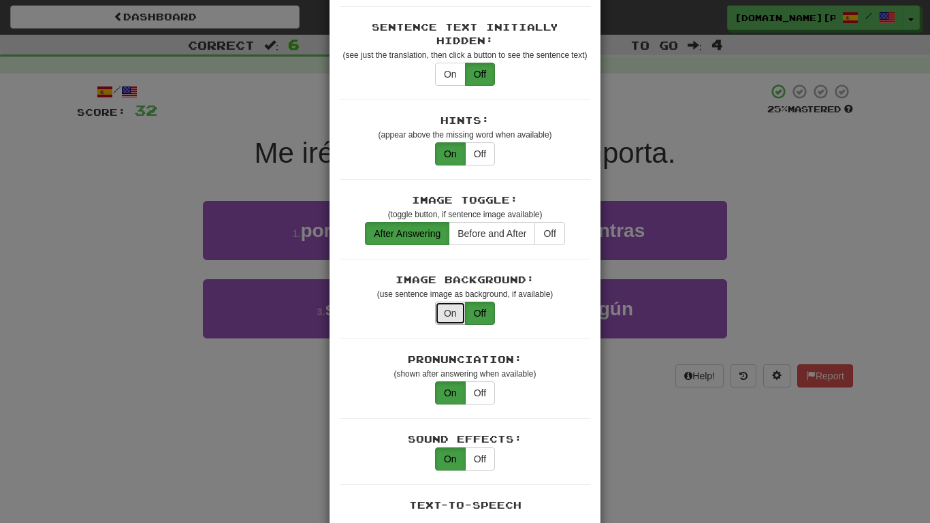
click at [450, 301] on button "On" at bounding box center [450, 312] width 31 height 23
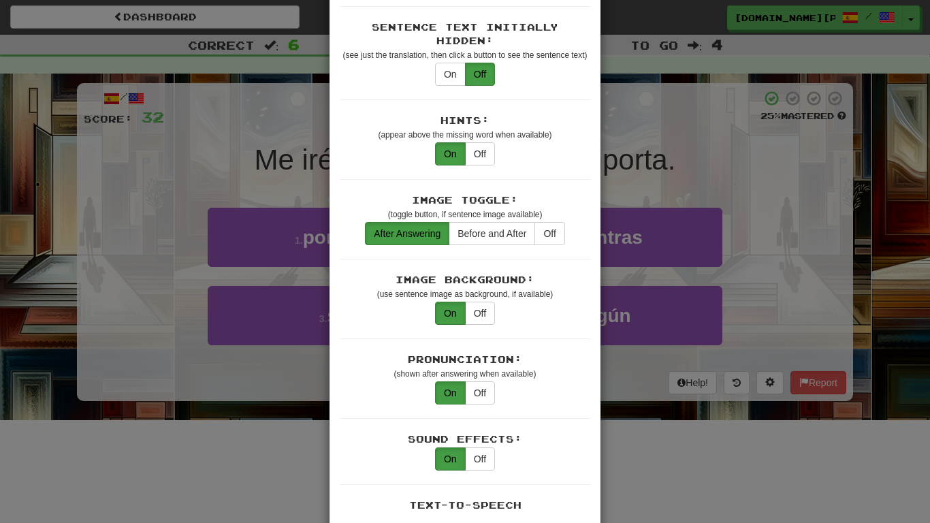
click at [529, 321] on div "Image Background: (use sentence image as background, if available) On Off" at bounding box center [465, 306] width 250 height 66
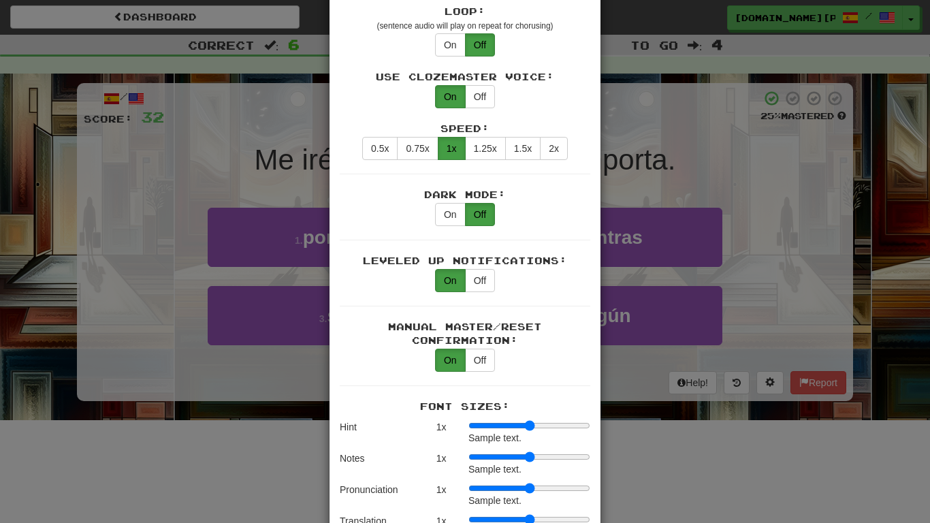
scroll to position [695, 0]
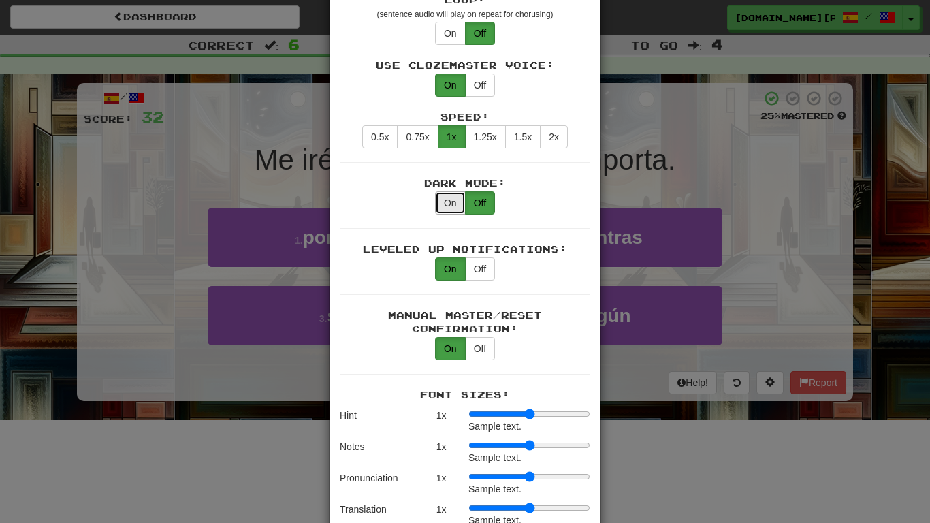
click at [443, 191] on button "On" at bounding box center [450, 202] width 31 height 23
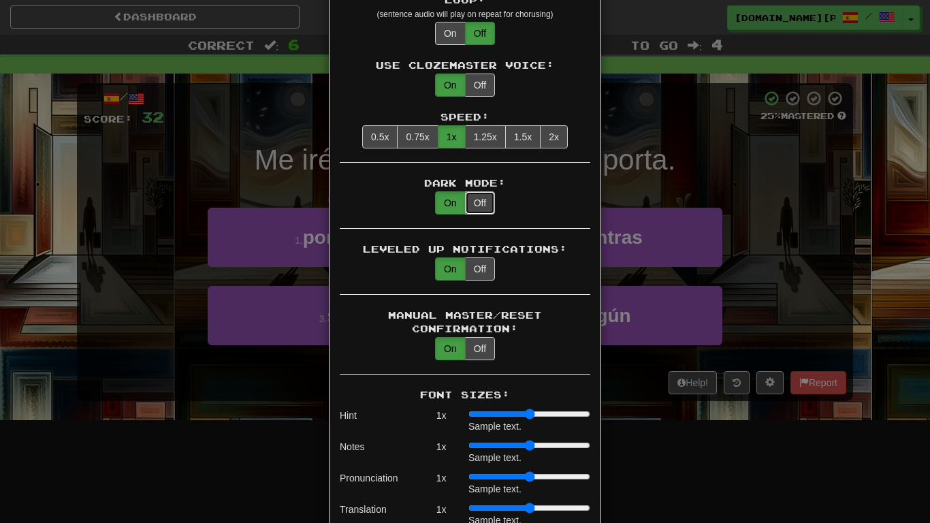
click at [475, 191] on button "Off" at bounding box center [480, 202] width 30 height 23
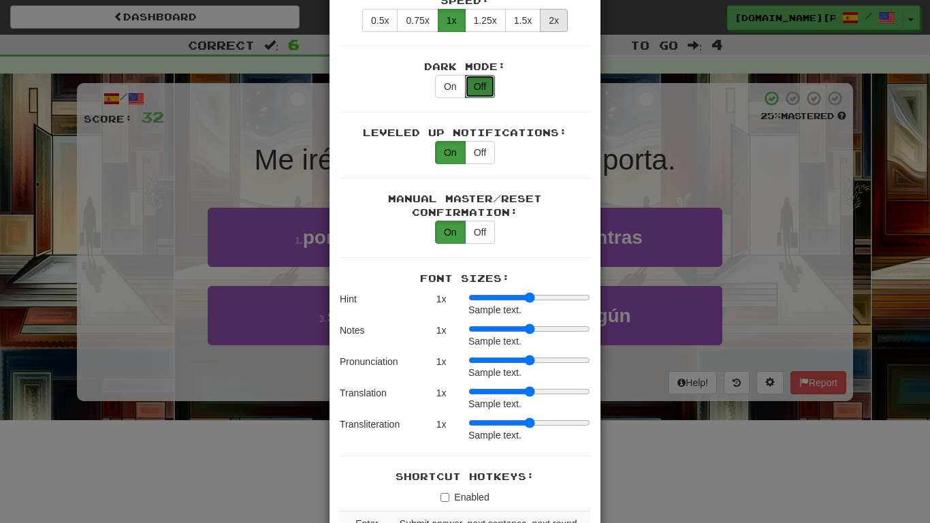
scroll to position [848, 0]
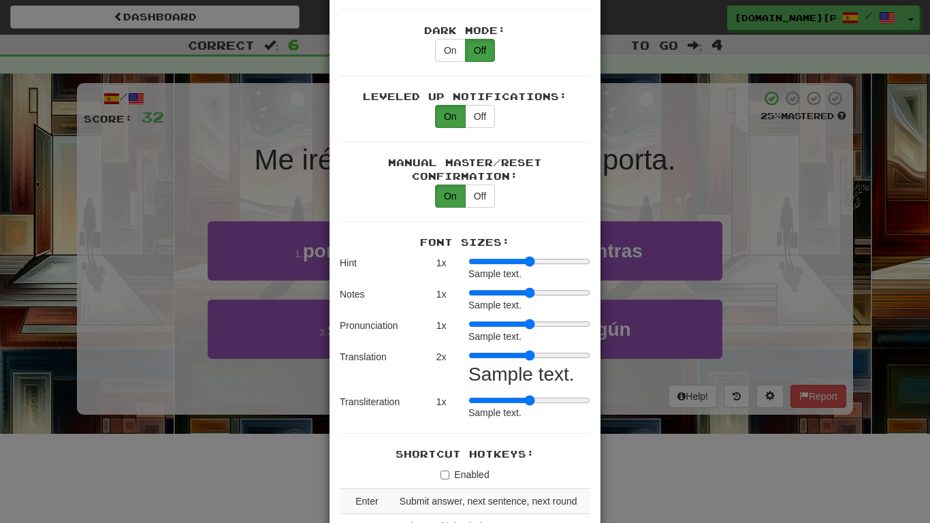
drag, startPoint x: 470, startPoint y: 340, endPoint x: 515, endPoint y: 348, distance: 45.6
type input "*"
click at [515, 350] on input "range" at bounding box center [529, 355] width 122 height 11
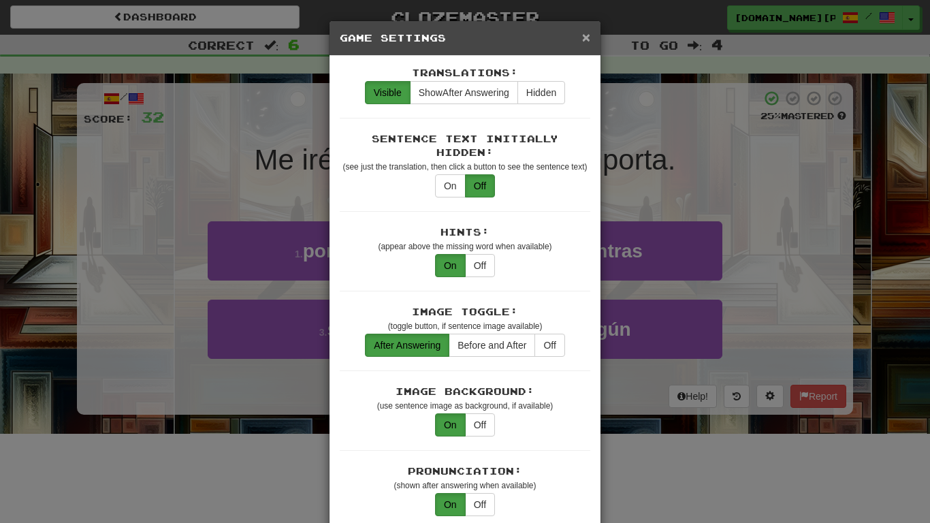
click at [585, 37] on span "×" at bounding box center [586, 37] width 8 height 16
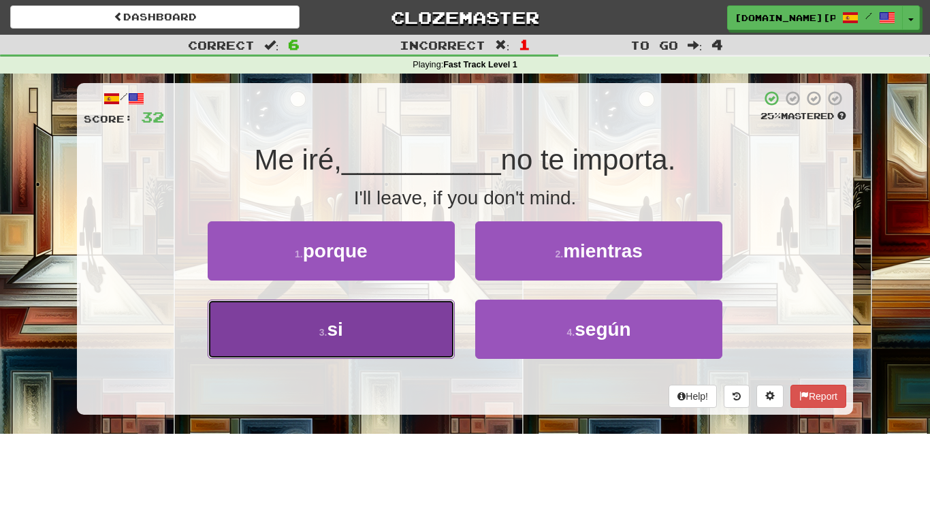
click at [411, 315] on button "3 . si" at bounding box center [331, 328] width 247 height 59
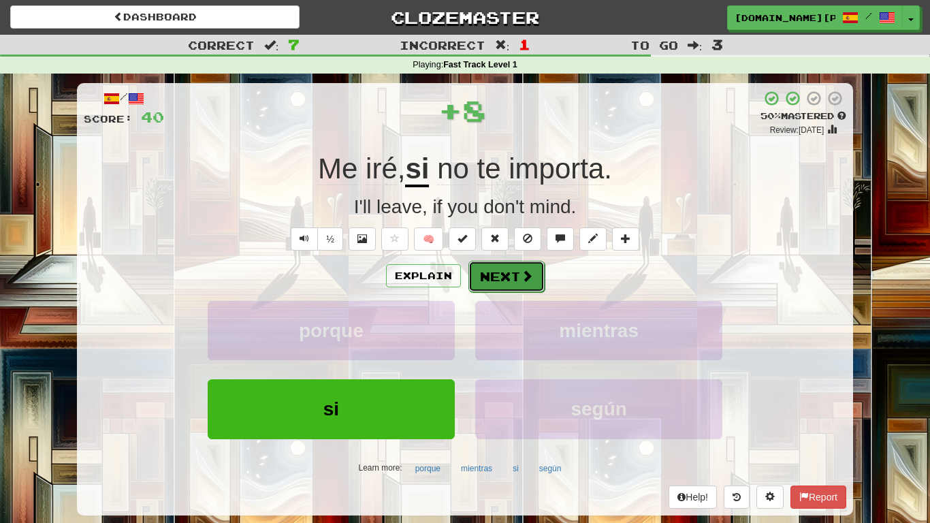
click at [494, 276] on button "Next" at bounding box center [506, 276] width 76 height 31
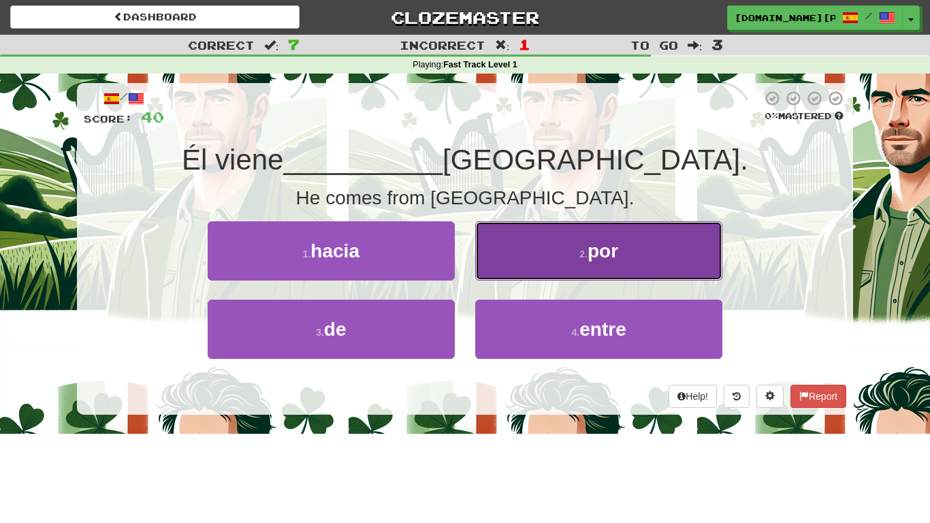
click at [493, 276] on button "2 . por" at bounding box center [598, 250] width 247 height 59
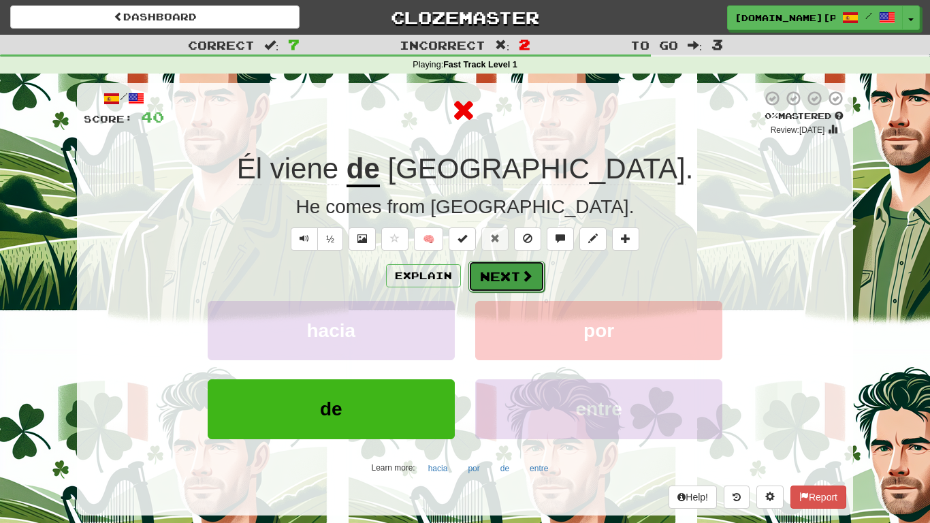
click at [505, 285] on button "Next" at bounding box center [506, 276] width 76 height 31
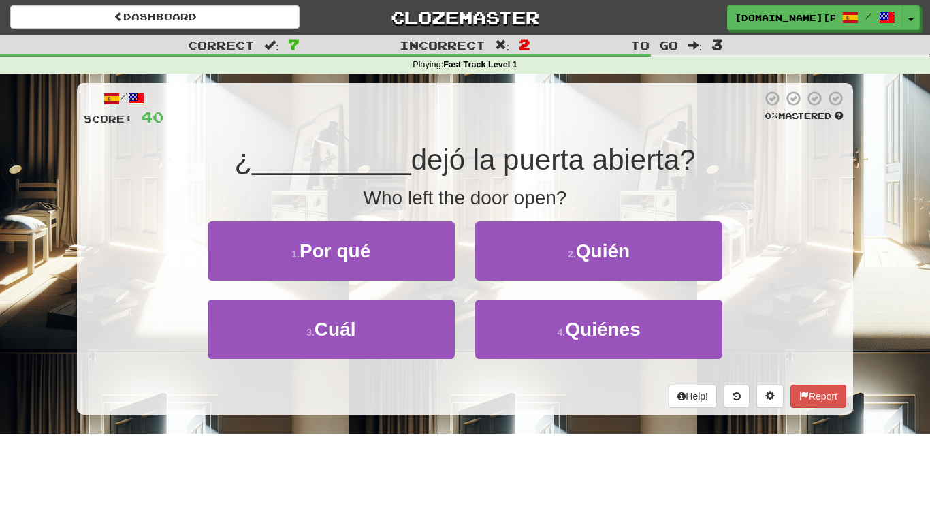
click at [446, 284] on div "1 . Por qué" at bounding box center [330, 260] width 267 height 78
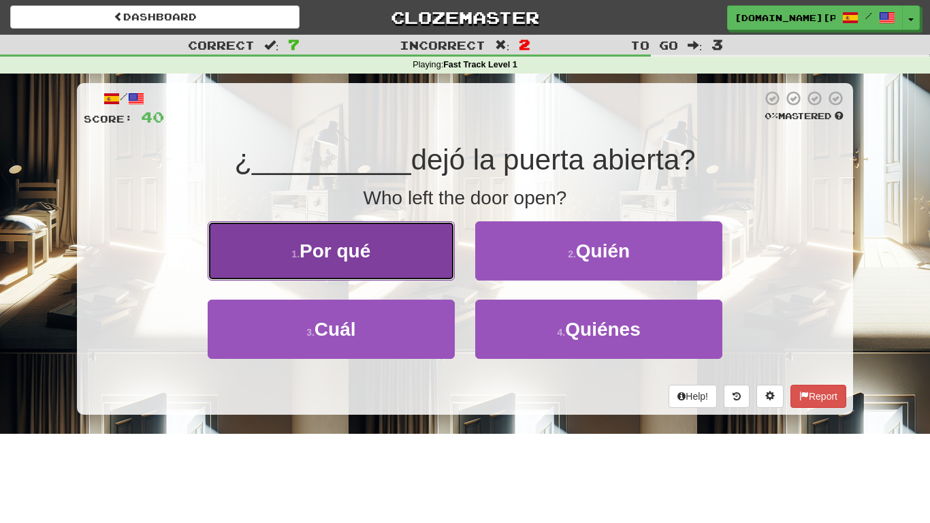
click at [433, 280] on button "1 . Por qué" at bounding box center [331, 250] width 247 height 59
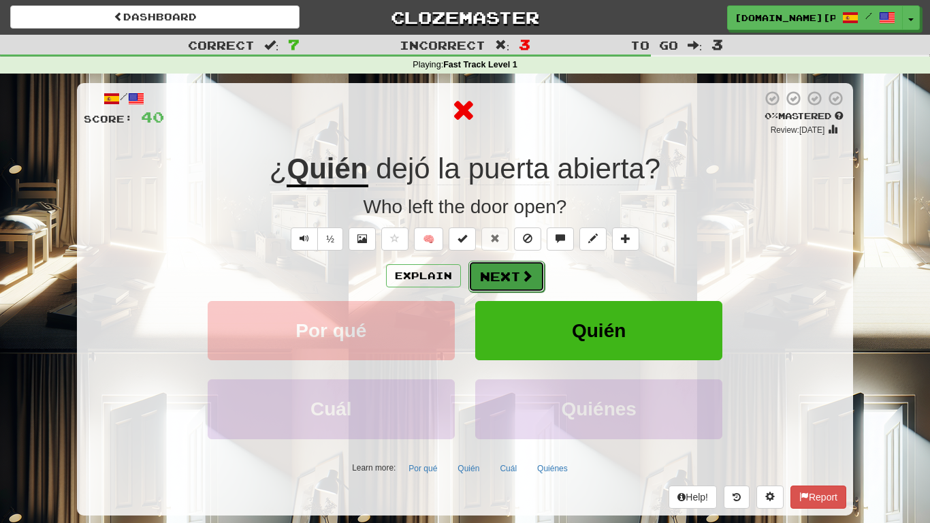
click at [489, 279] on button "Next" at bounding box center [506, 276] width 76 height 31
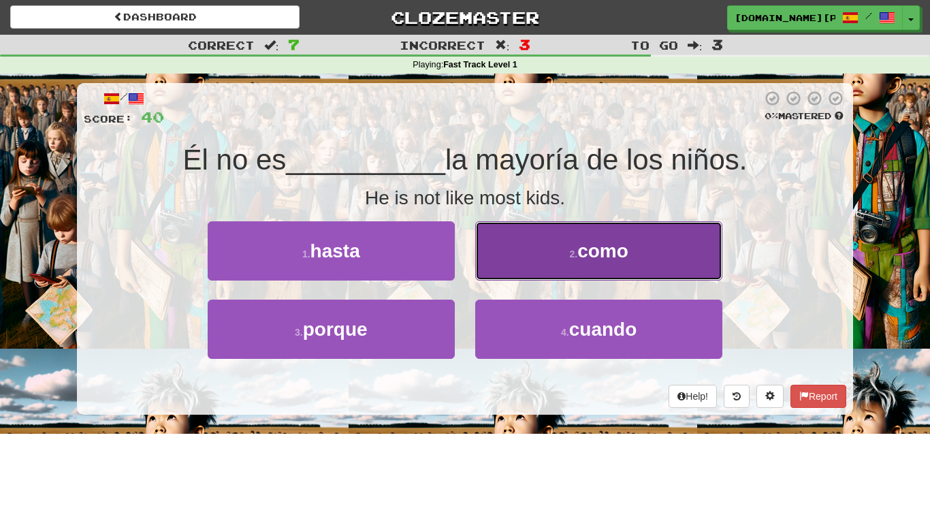
click at [515, 226] on button "2 . como" at bounding box center [598, 250] width 247 height 59
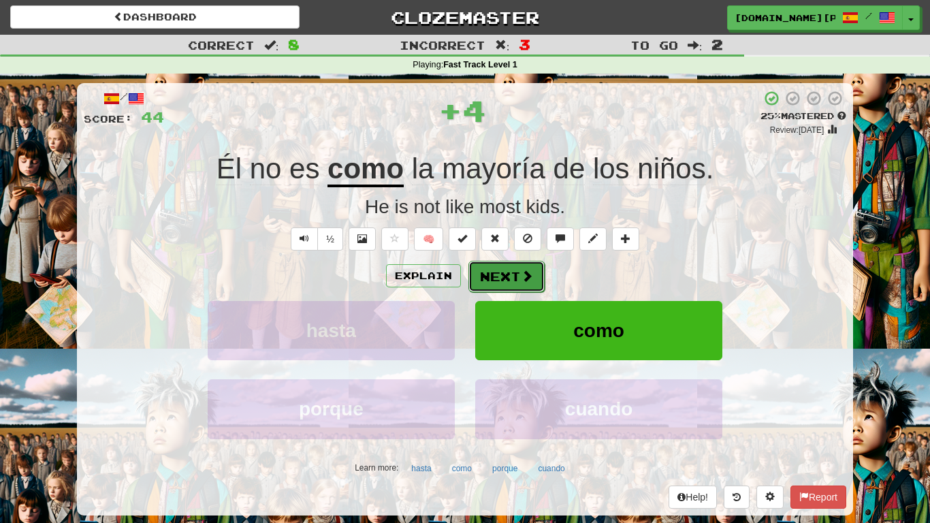
click at [508, 266] on button "Next" at bounding box center [506, 276] width 76 height 31
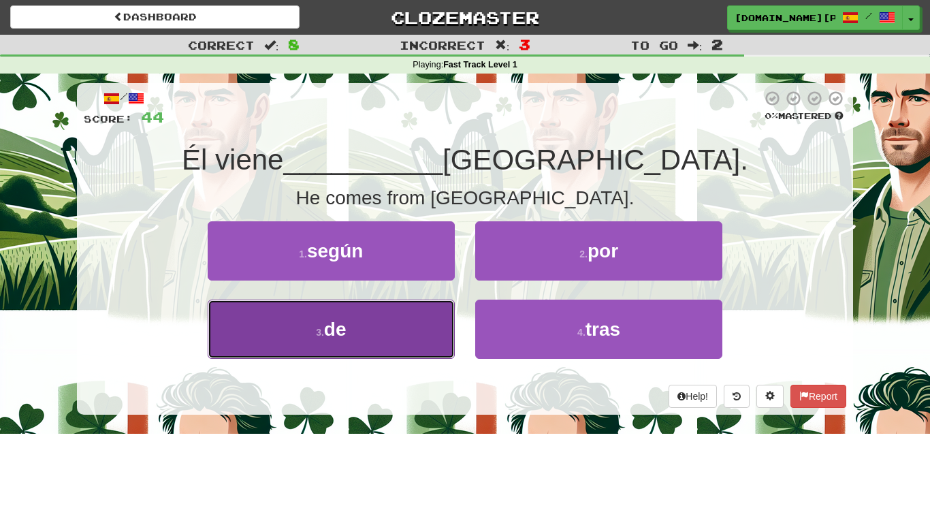
click at [417, 306] on button "3 . de" at bounding box center [331, 328] width 247 height 59
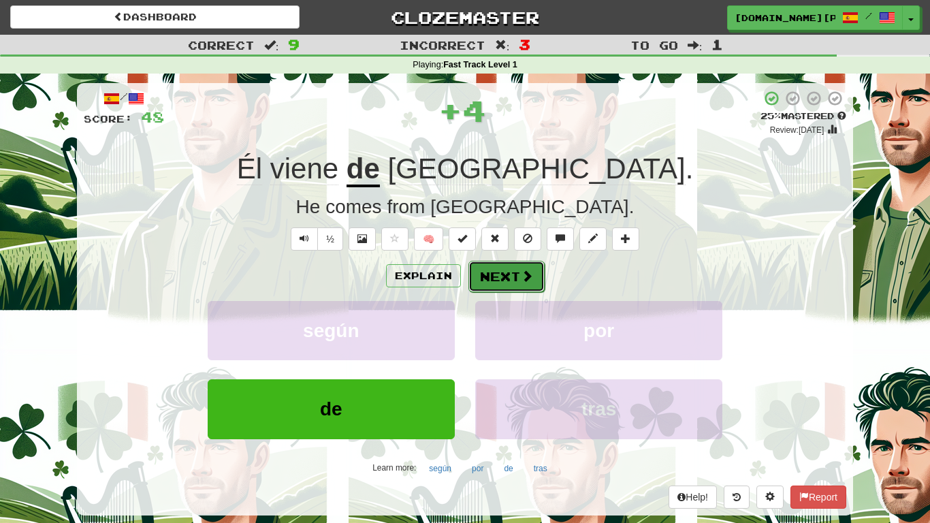
click at [483, 277] on button "Next" at bounding box center [506, 276] width 76 height 31
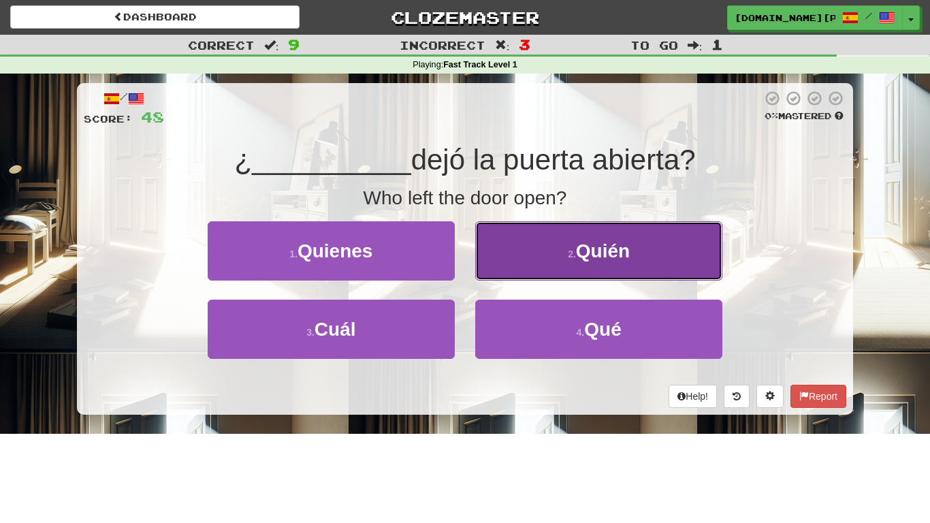
click at [527, 278] on button "2 . [GEOGRAPHIC_DATA]" at bounding box center [598, 250] width 247 height 59
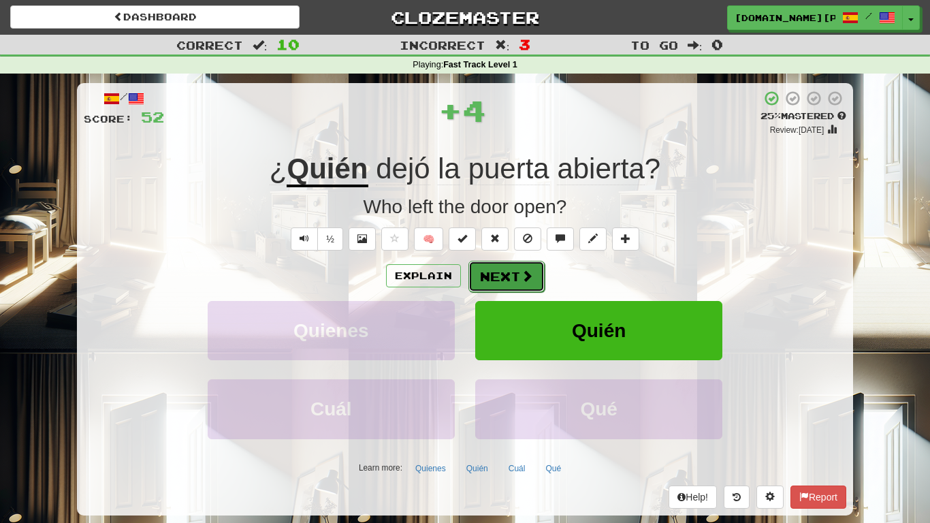
click at [517, 289] on button "Next" at bounding box center [506, 276] width 76 height 31
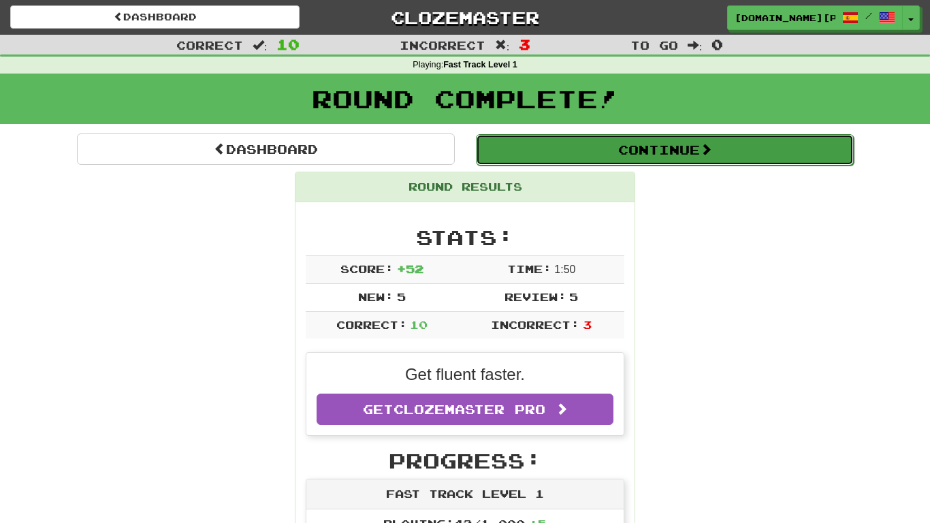
click at [588, 134] on button "Continue" at bounding box center [665, 149] width 378 height 31
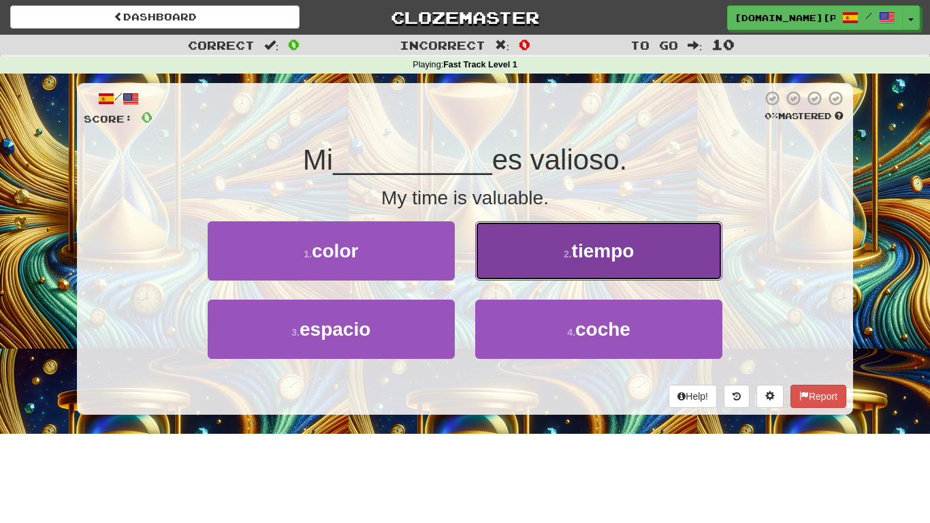
click at [500, 267] on button "2 . tiempo" at bounding box center [598, 250] width 247 height 59
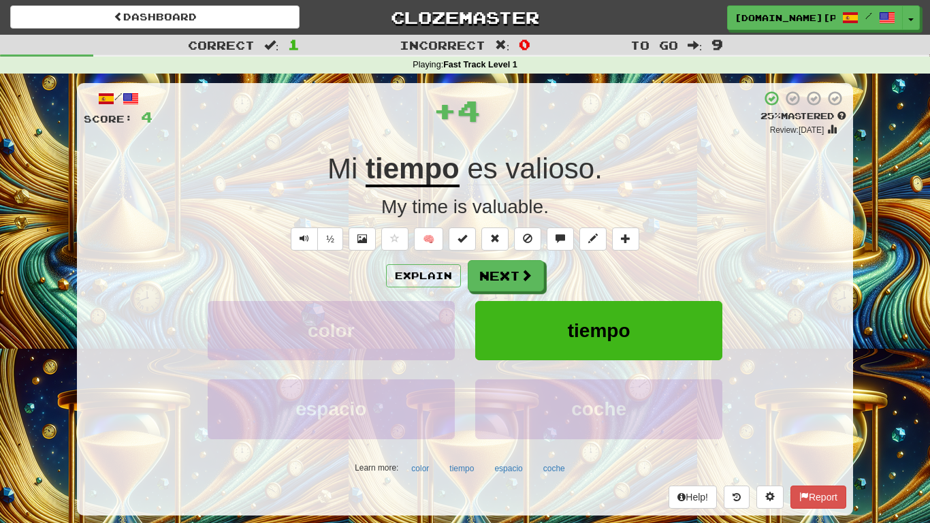
click at [514, 291] on div "Explain Next color tiempo espacio coche Learn more: color tiempo espacio coche" at bounding box center [465, 369] width 762 height 218
click at [511, 291] on button "Next" at bounding box center [506, 276] width 76 height 31
